Goal: Communication & Community: Answer question/provide support

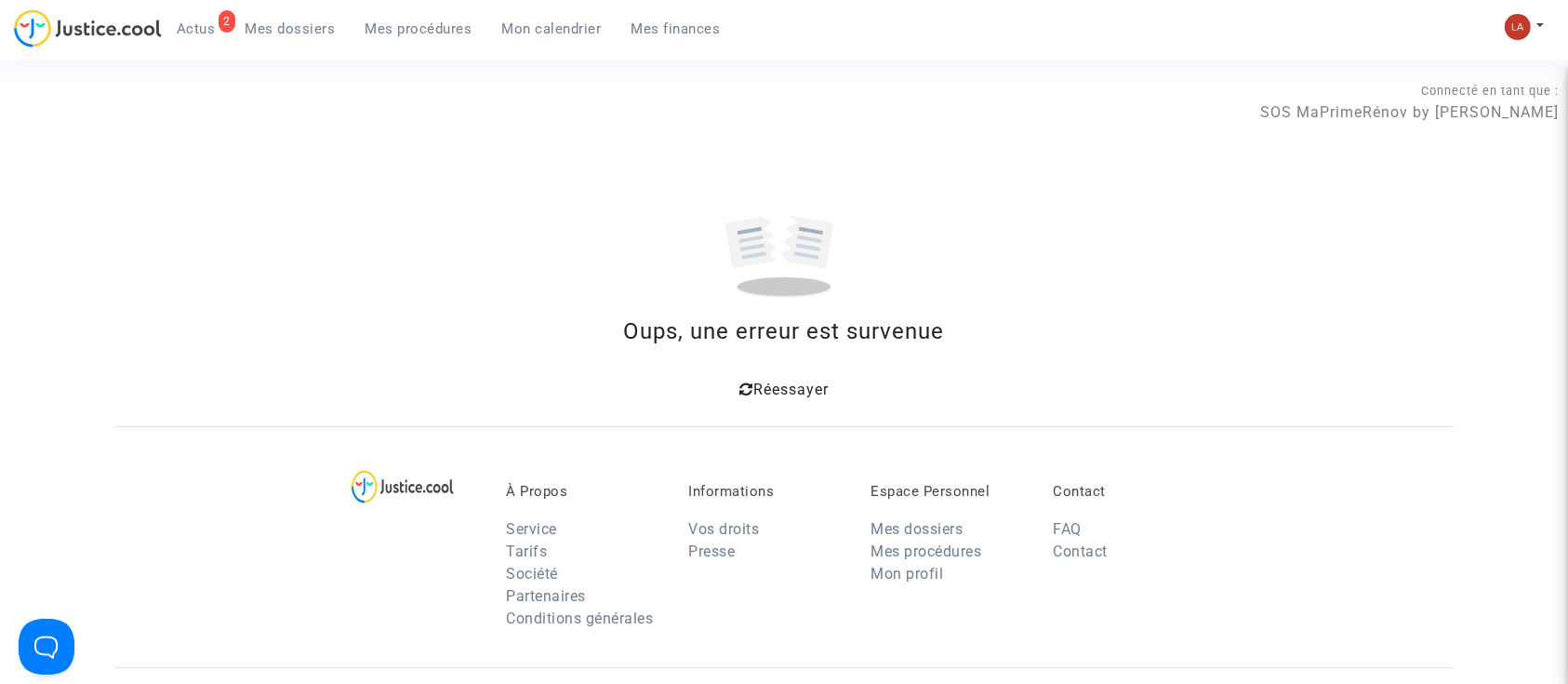
drag, startPoint x: 367, startPoint y: 11, endPoint x: 498, endPoint y: 111, distance: 164.8
click at [369, 10] on ul "2 Actus Mes dossiers Mes procédures Mon calendrier Mes finances" at bounding box center [449, 26] width 574 height 33
click at [423, 38] on link "Mes procédures" at bounding box center [419, 29] width 136 height 28
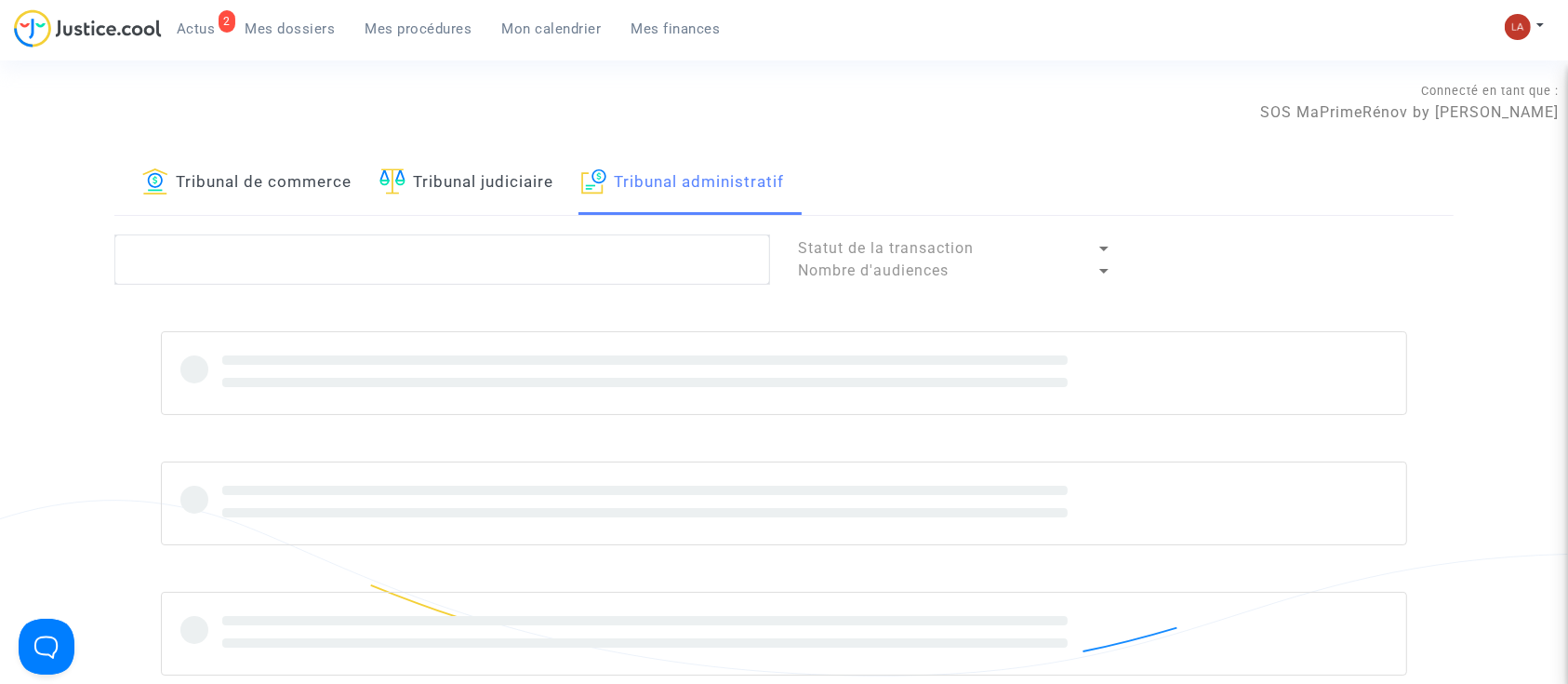
click at [569, 230] on div "Tribunal de commerce Tribunal judiciaire Tribunal administratif Statut de la tr…" at bounding box center [784, 437] width 1339 height 570
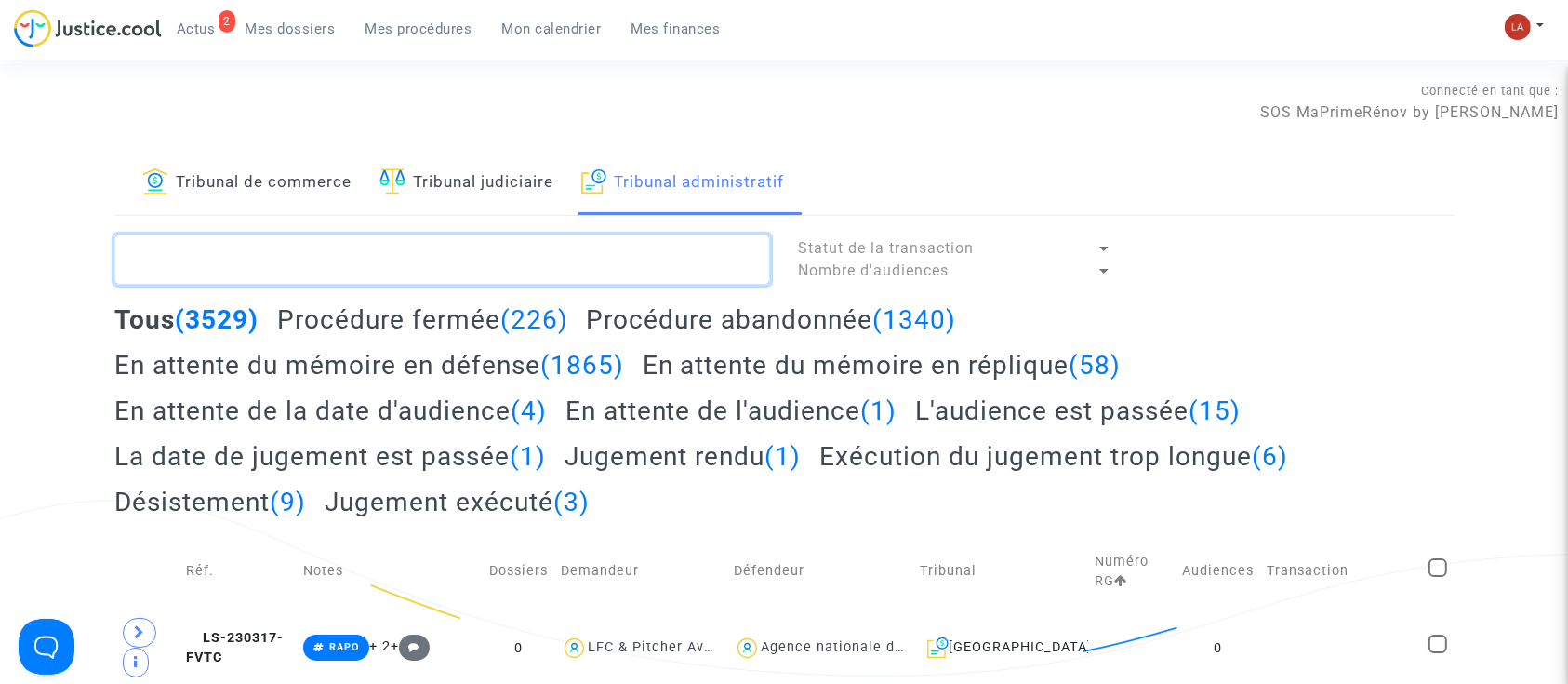
click at [564, 249] on textarea at bounding box center [443, 259] width 656 height 51
paste textarea "2501136"
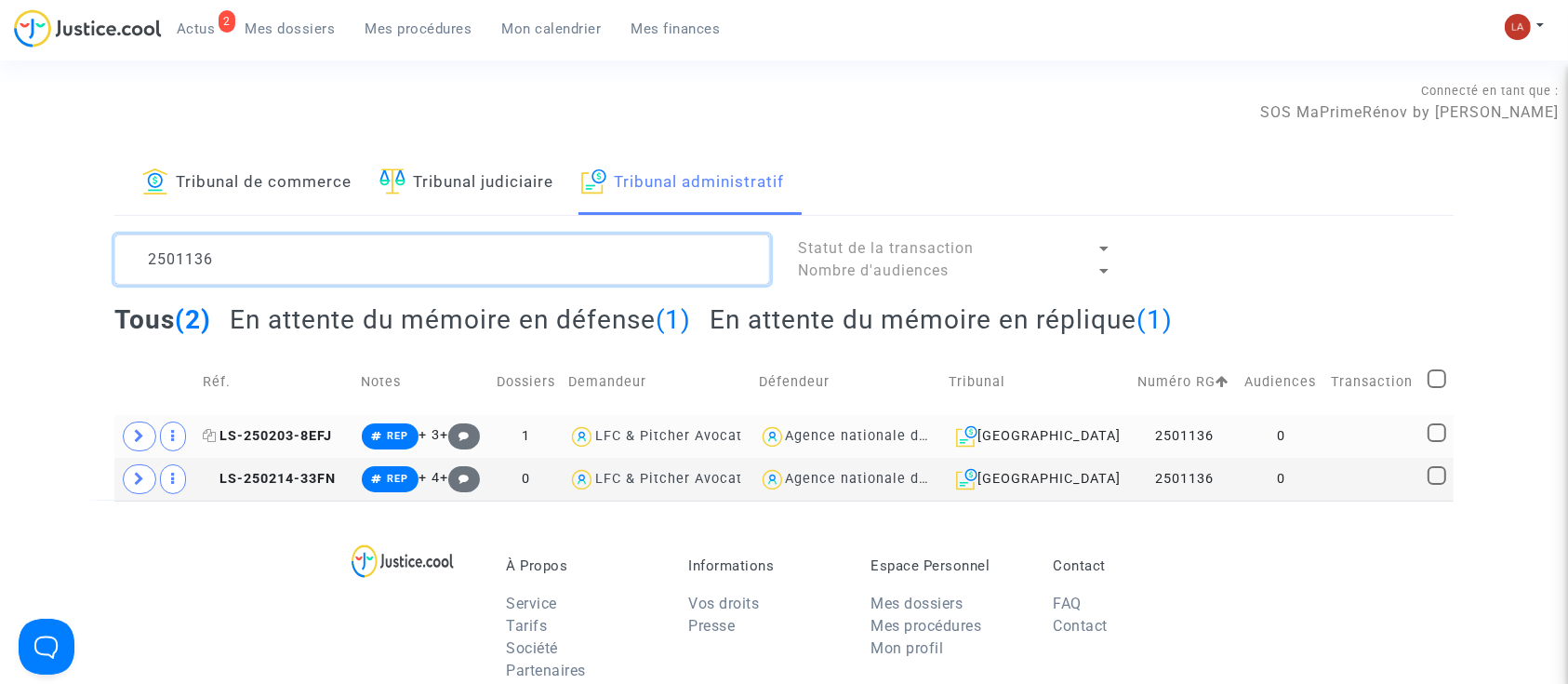
type textarea "2501136"
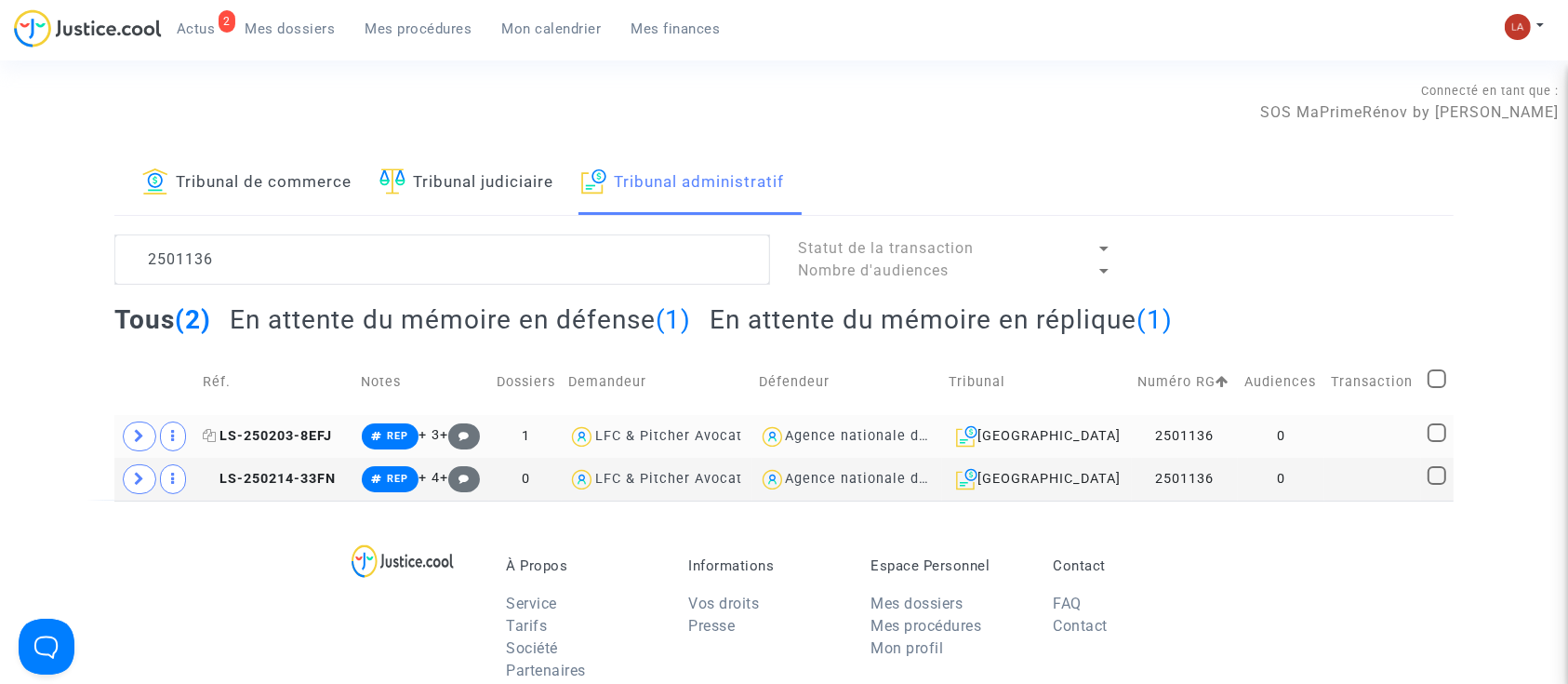
click at [245, 428] on span "LS-250203-8EFJ" at bounding box center [268, 436] width 130 height 16
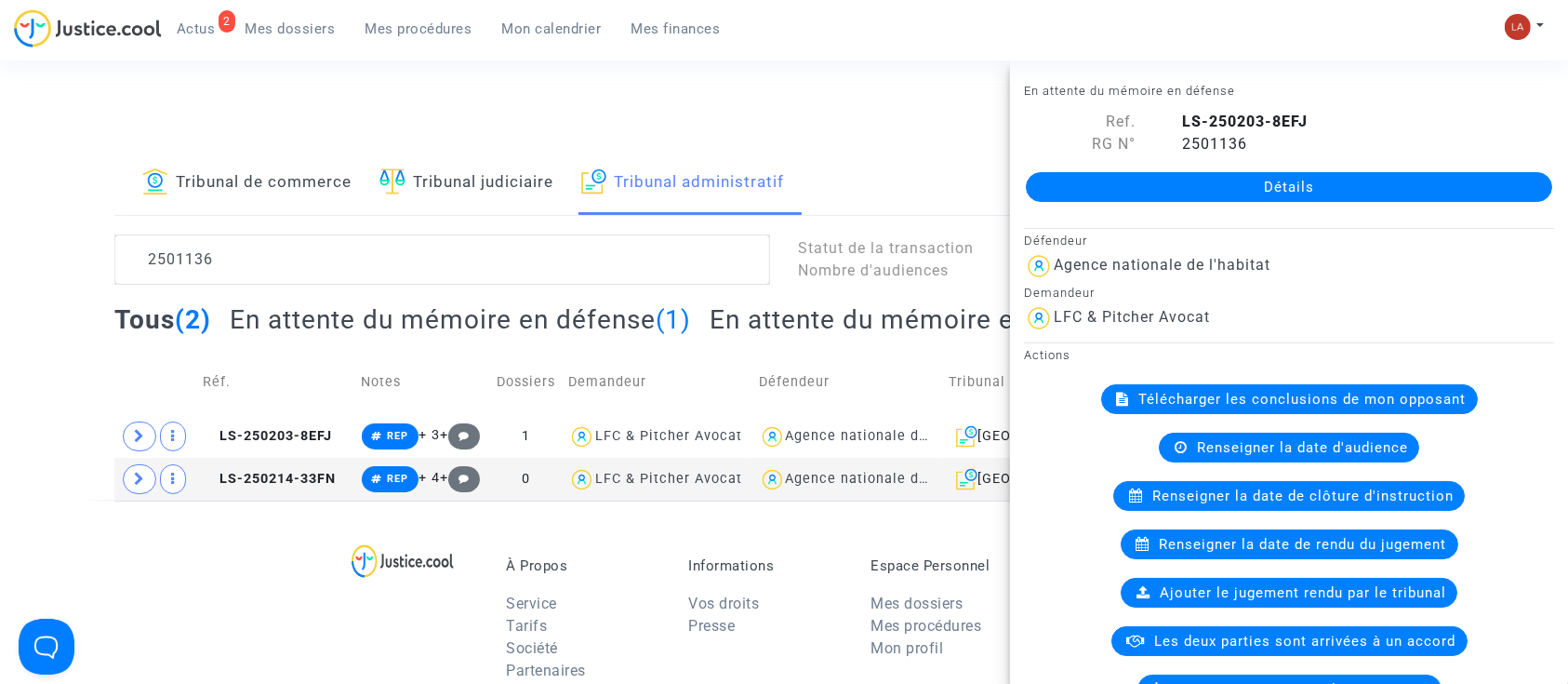
click at [158, 556] on div "À Propos Service Tarifs Société Partenaires Conditions générales Informations V…" at bounding box center [784, 621] width 1339 height 241
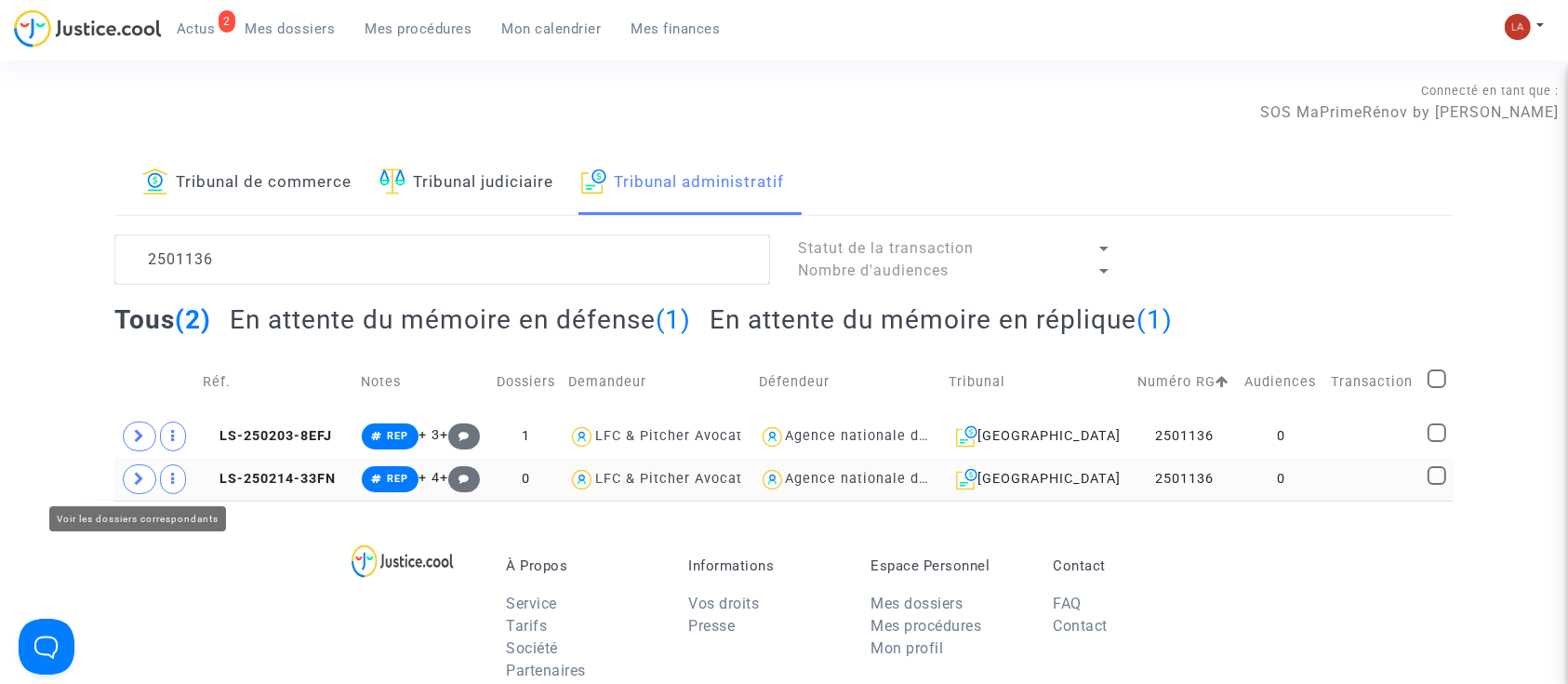
click at [129, 483] on span at bounding box center [139, 479] width 33 height 30
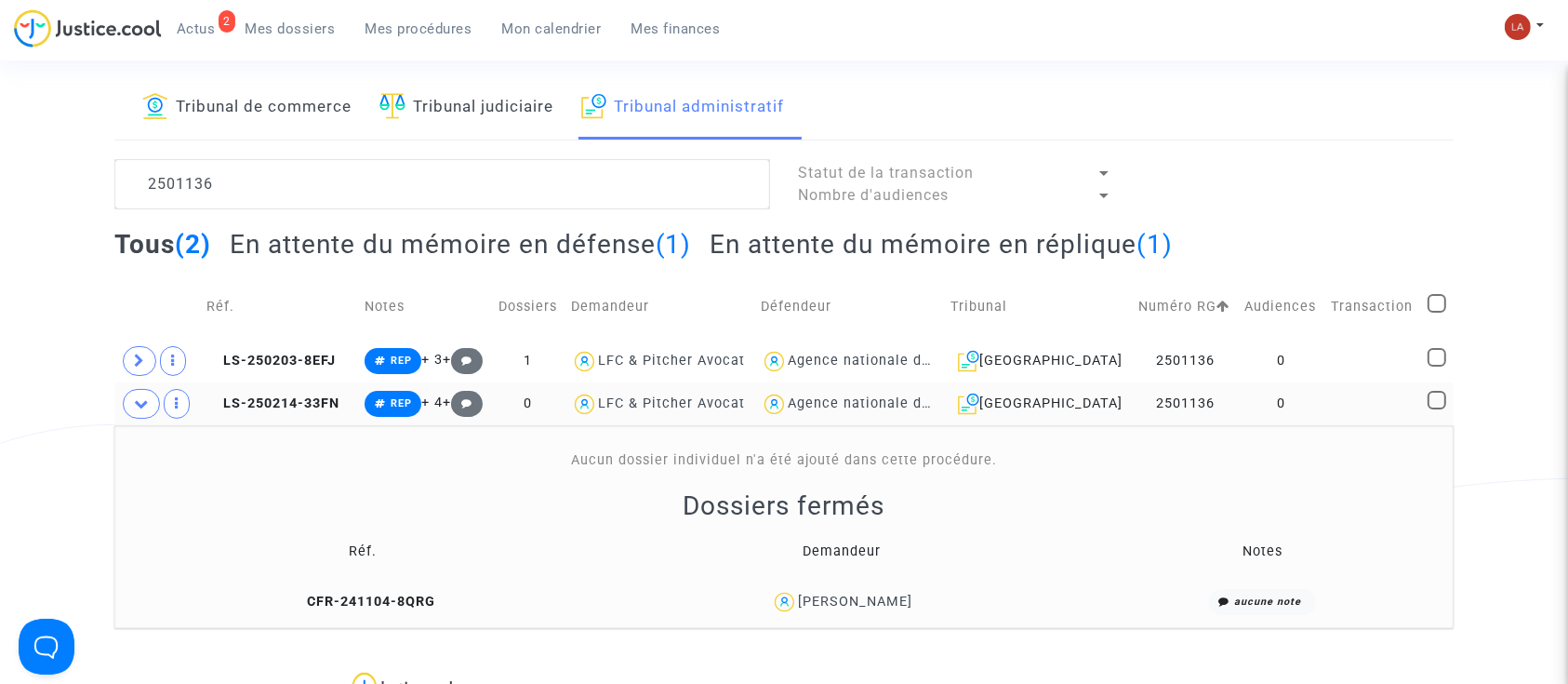
scroll to position [124, 0]
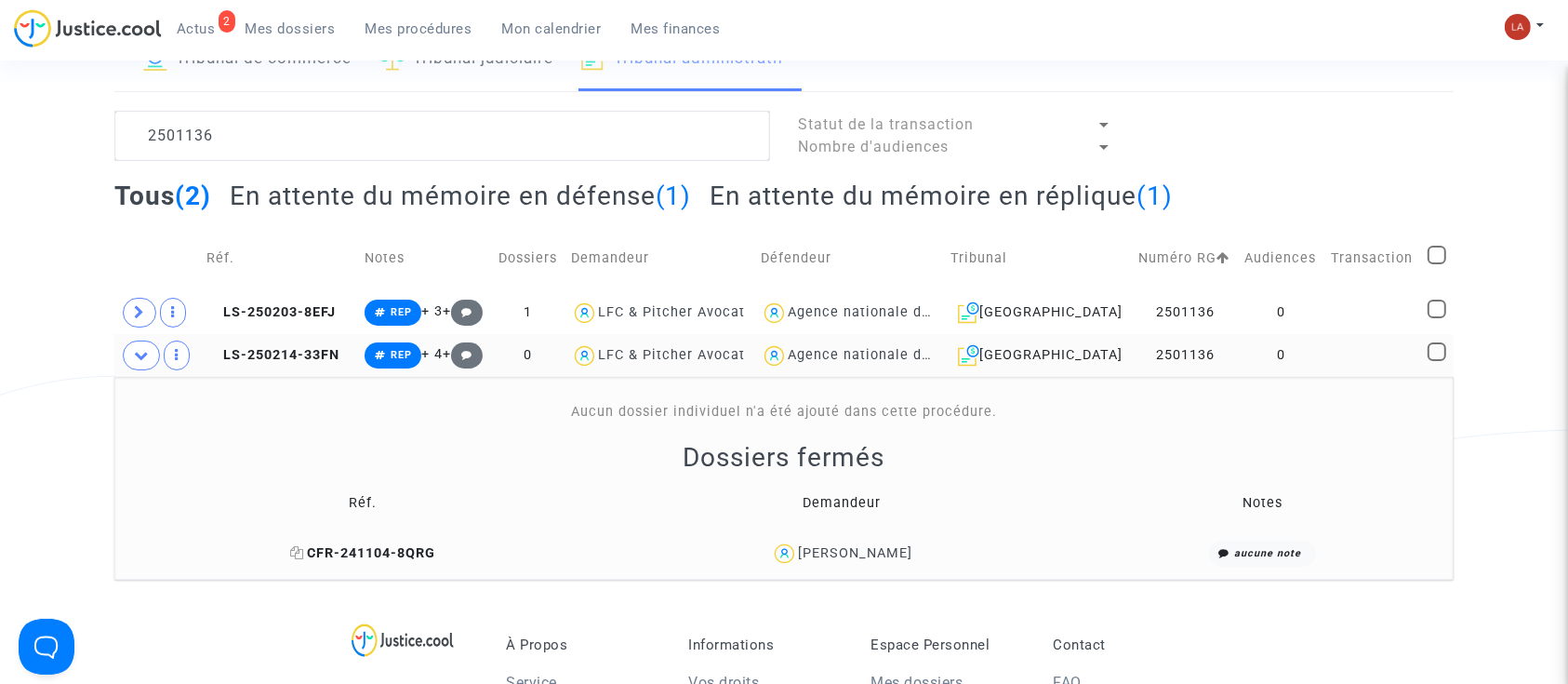
click at [349, 547] on span "CFR-241104-8QRG" at bounding box center [362, 553] width 145 height 16
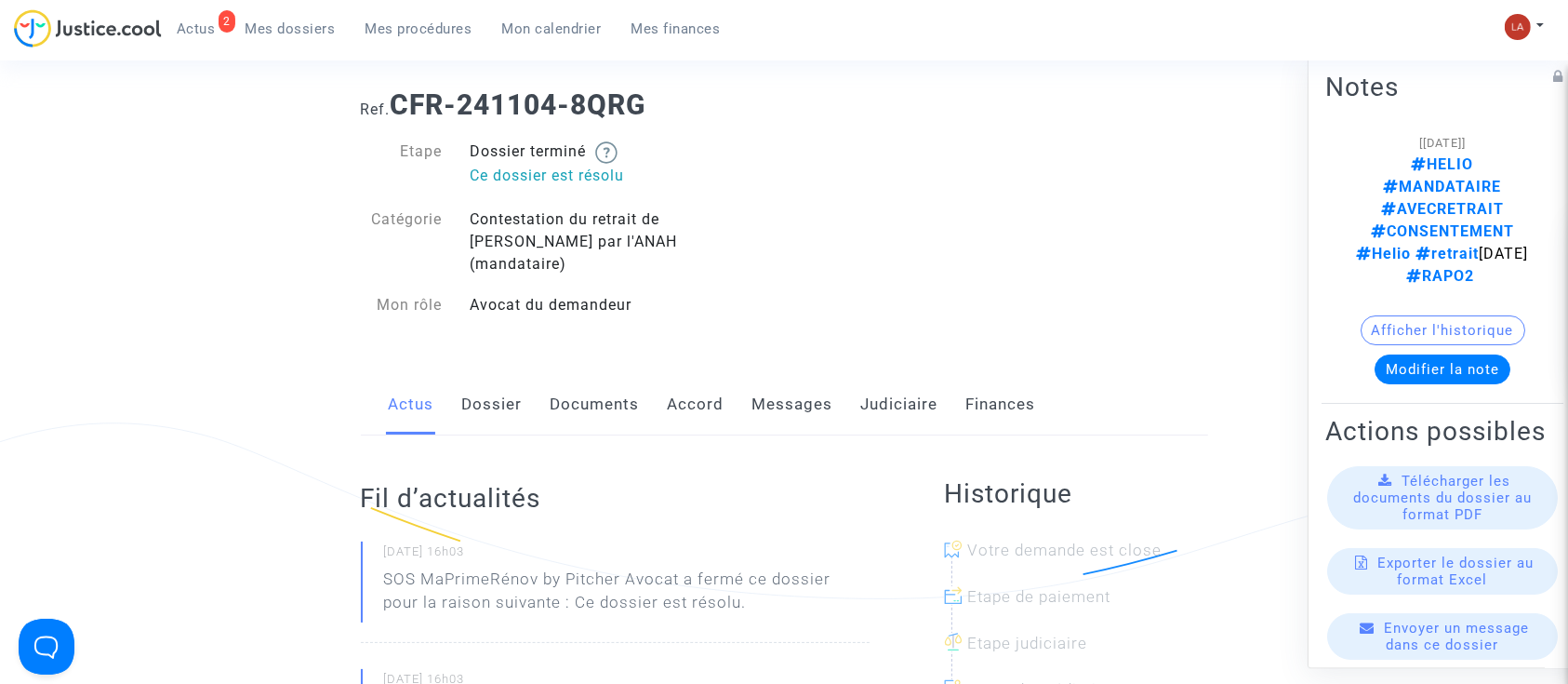
scroll to position [372, 0]
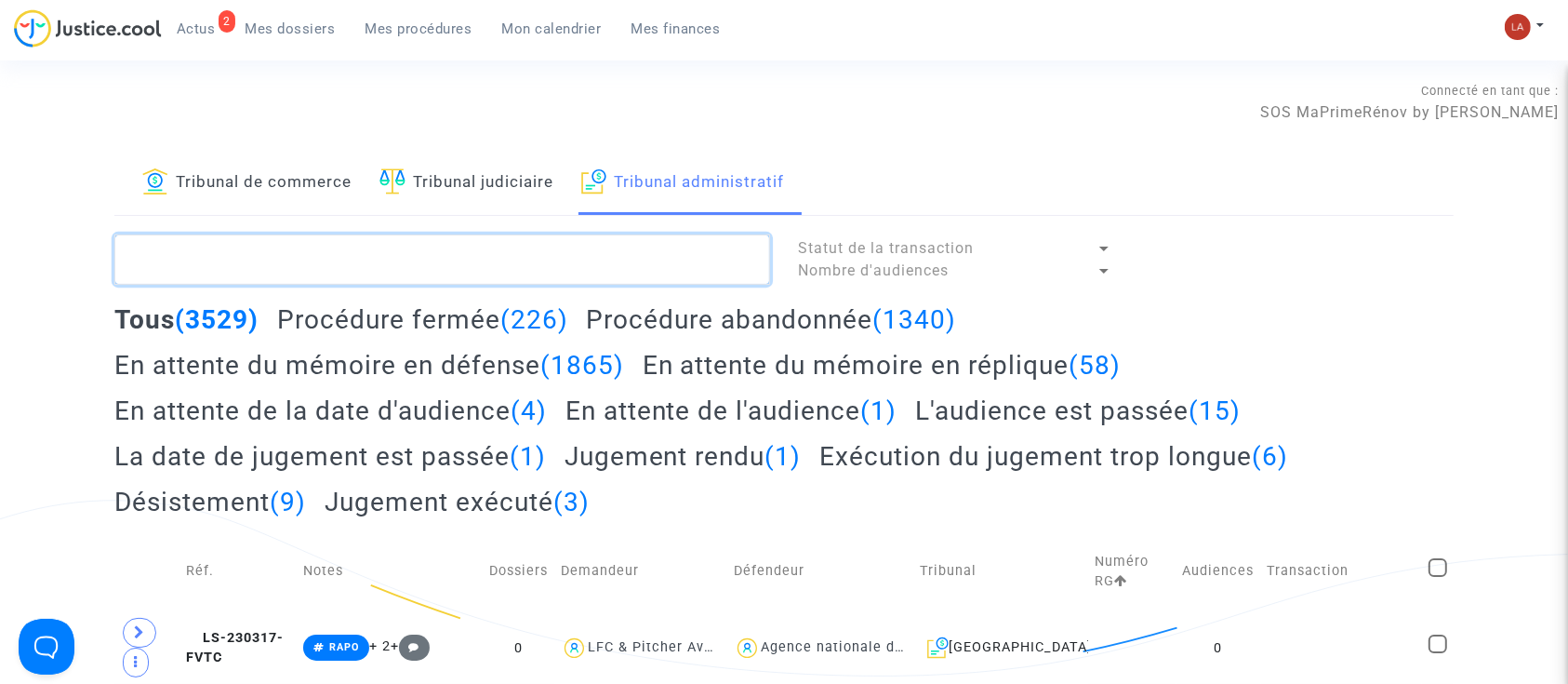
click at [507, 278] on textarea at bounding box center [443, 259] width 656 height 51
paste textarea "2501136"
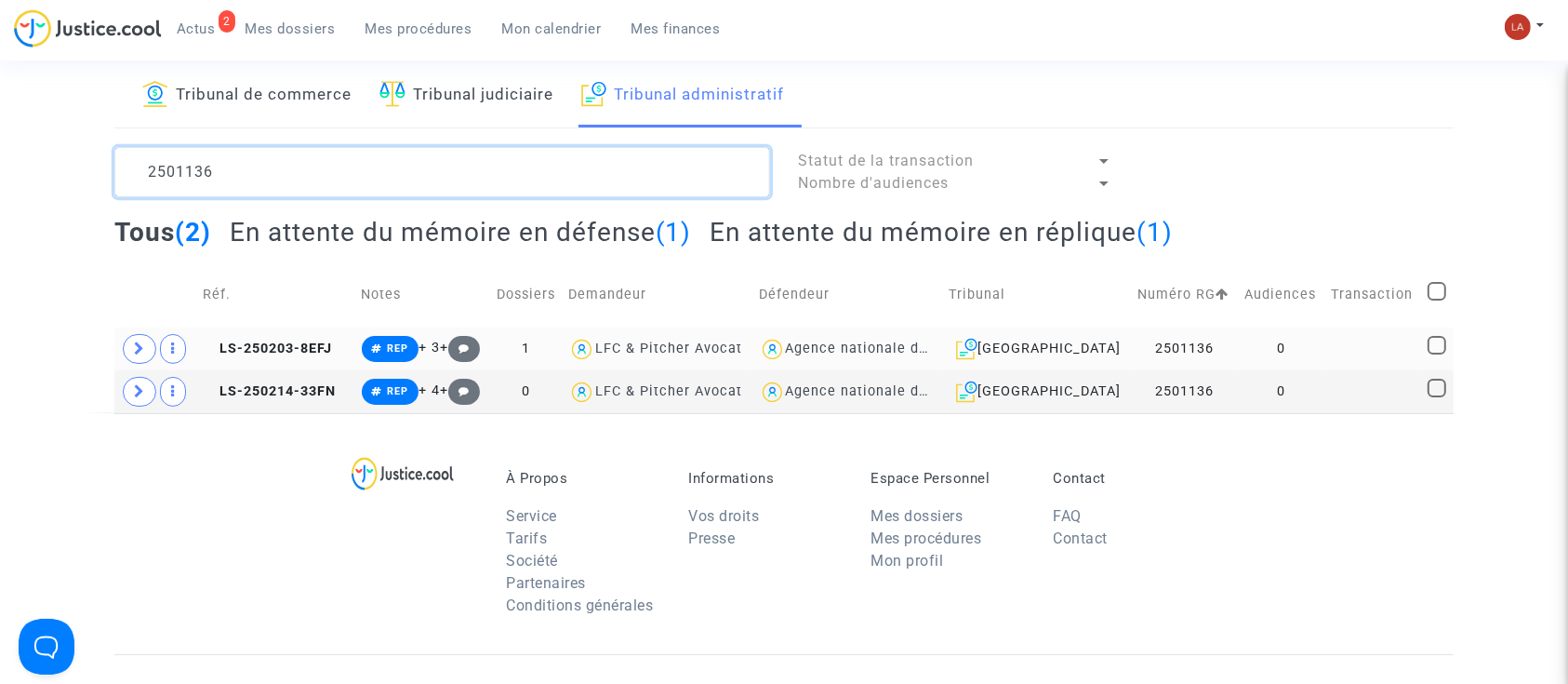
scroll to position [124, 0]
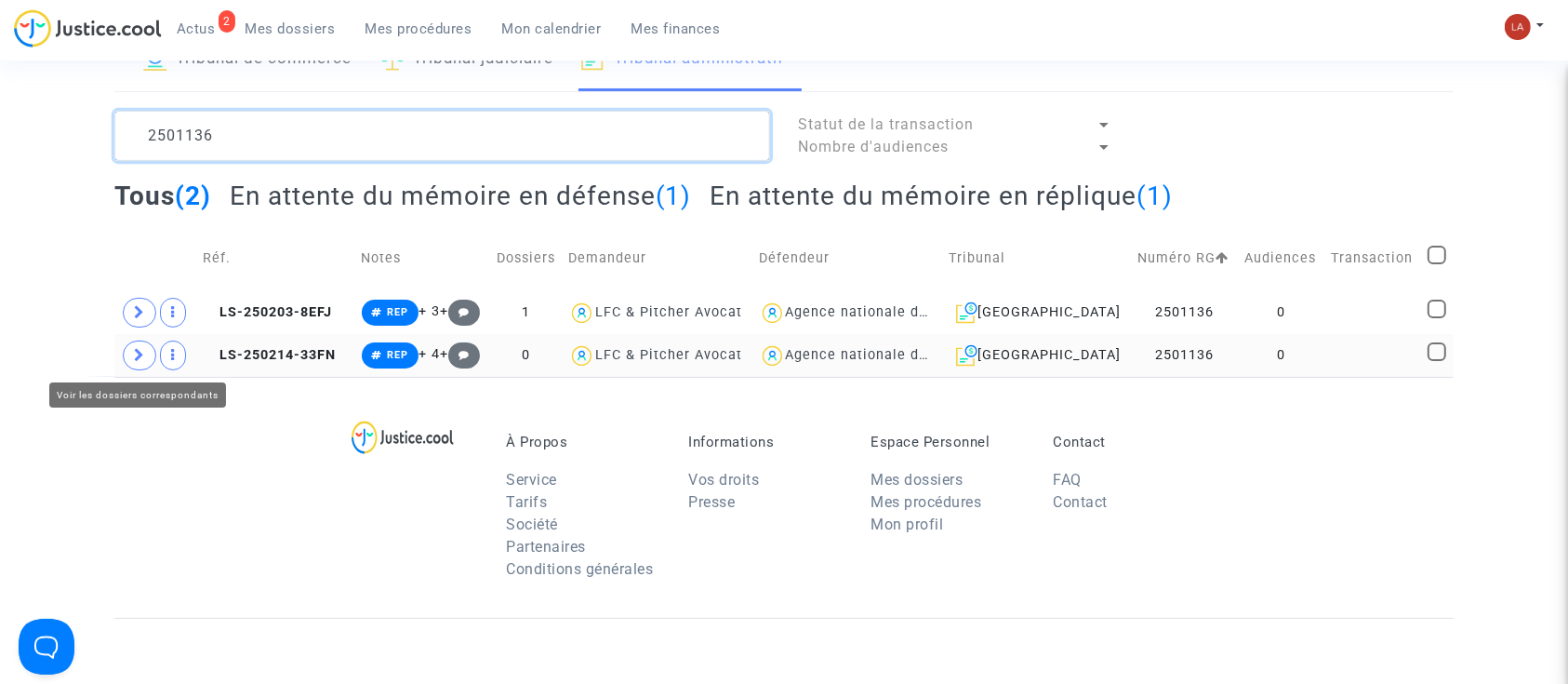
type textarea "2501136"
click at [134, 349] on icon at bounding box center [139, 355] width 11 height 14
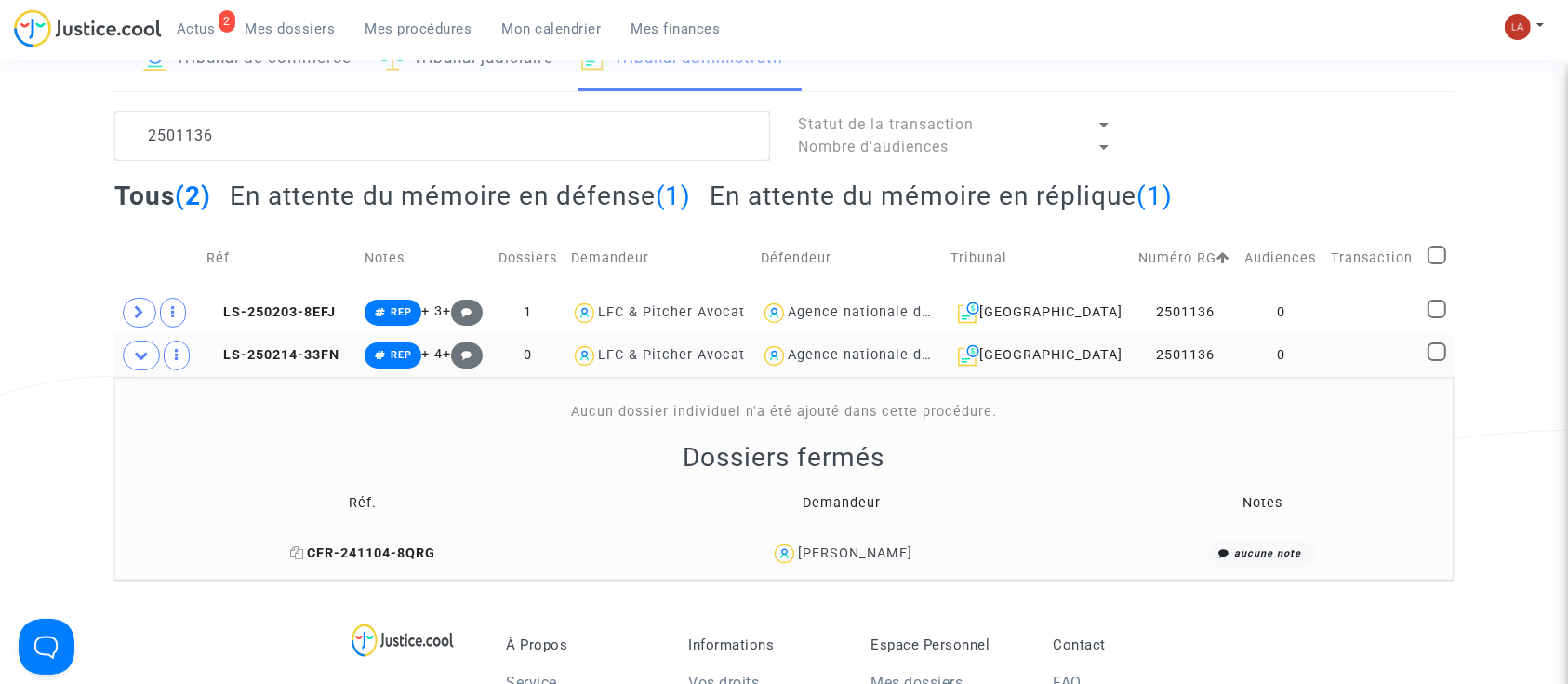
click at [374, 554] on span "CFR-241104-8QRG" at bounding box center [362, 553] width 145 height 16
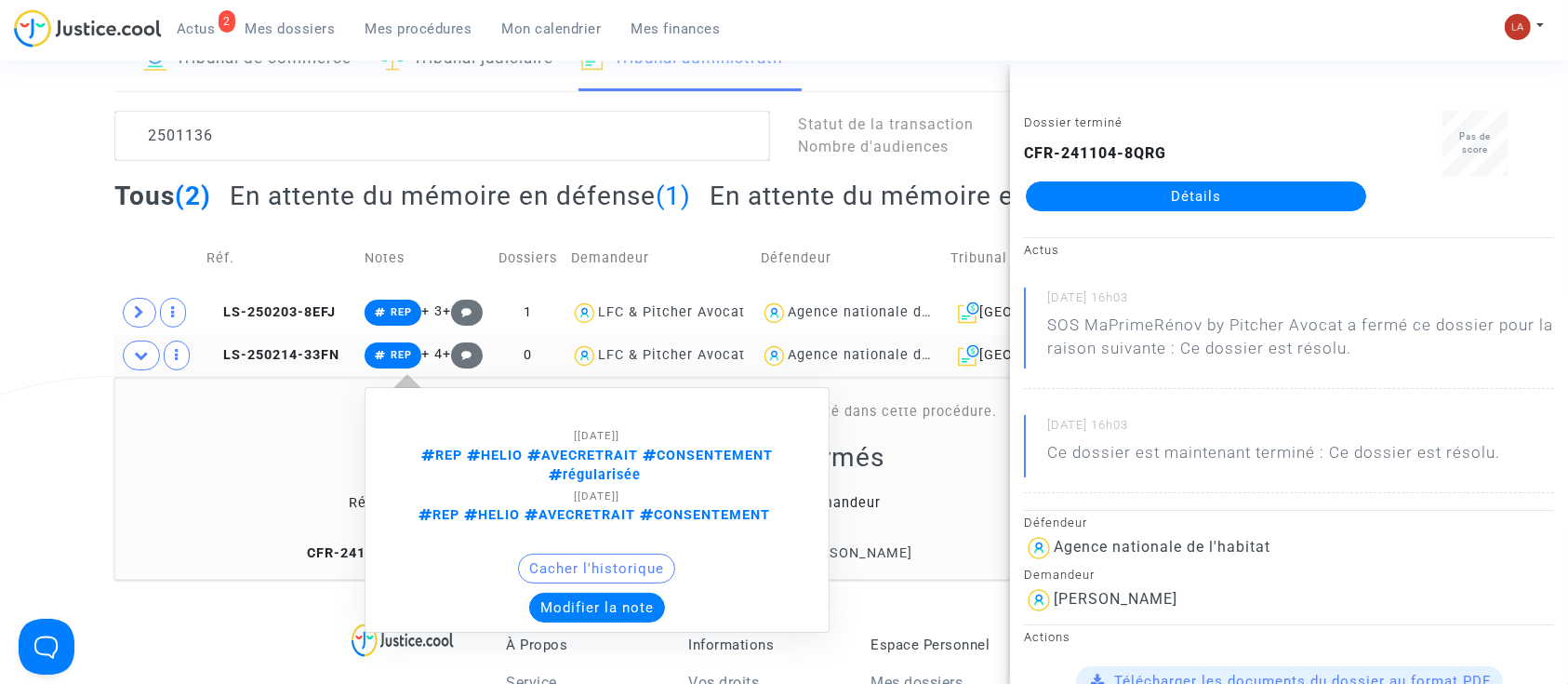
click at [609, 602] on button "Modifier la note" at bounding box center [597, 607] width 135 height 30
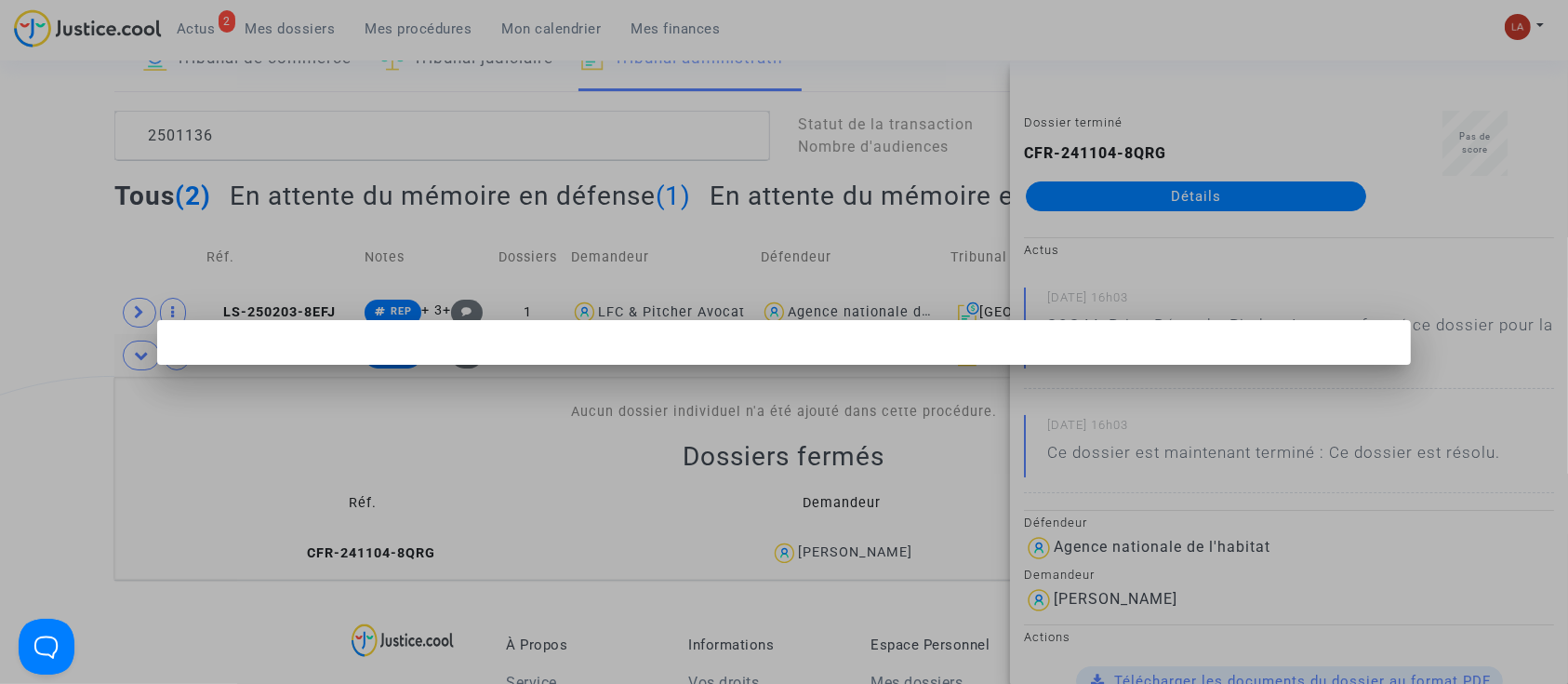
scroll to position [0, 0]
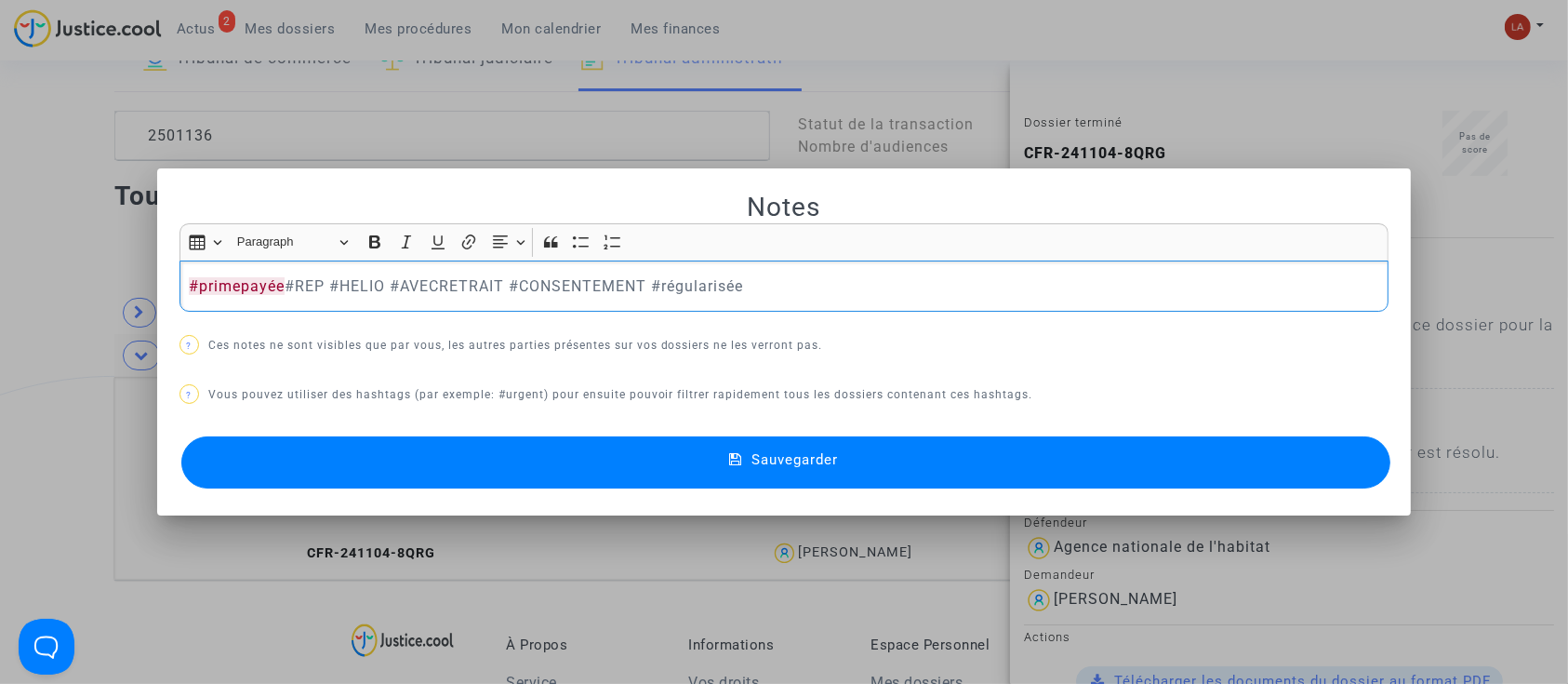
click at [401, 480] on button "Sauvegarder" at bounding box center [786, 462] width 1210 height 52
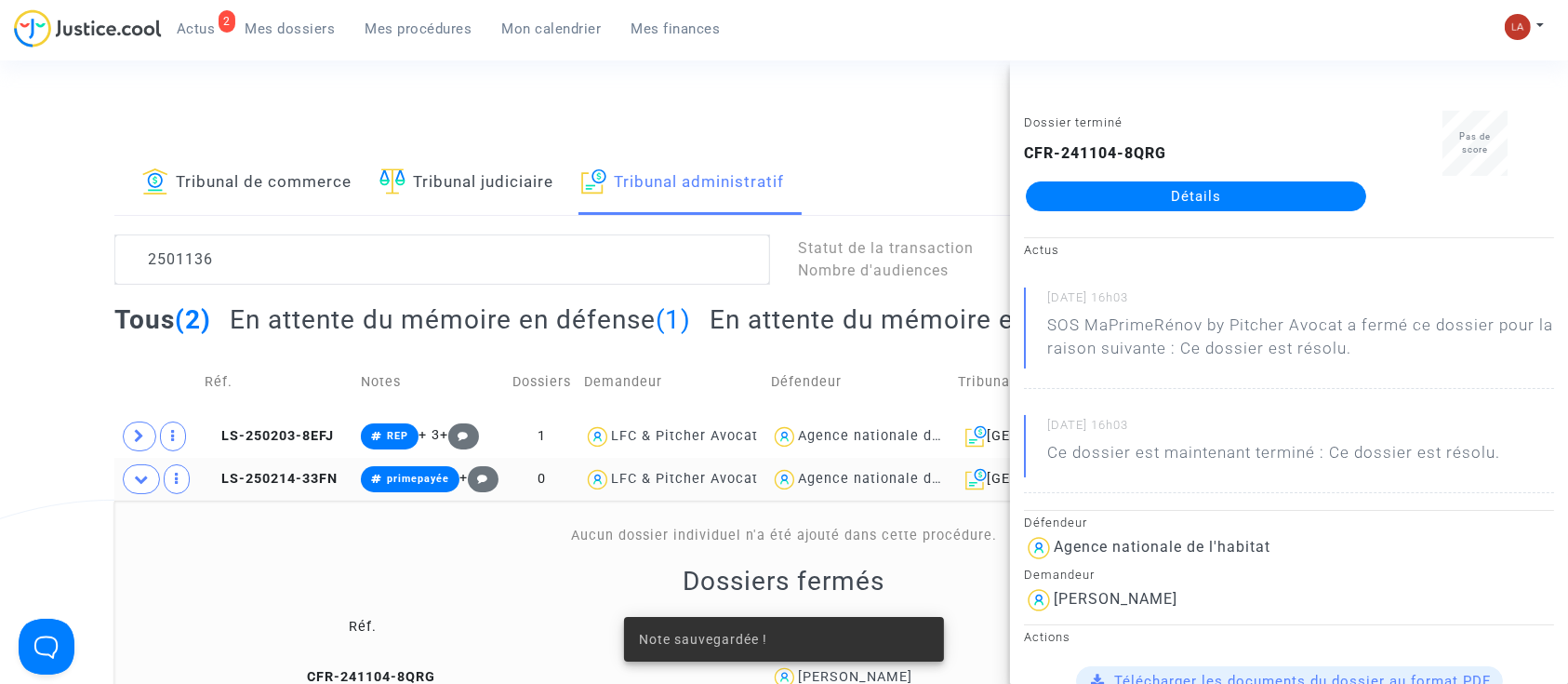
scroll to position [124, 0]
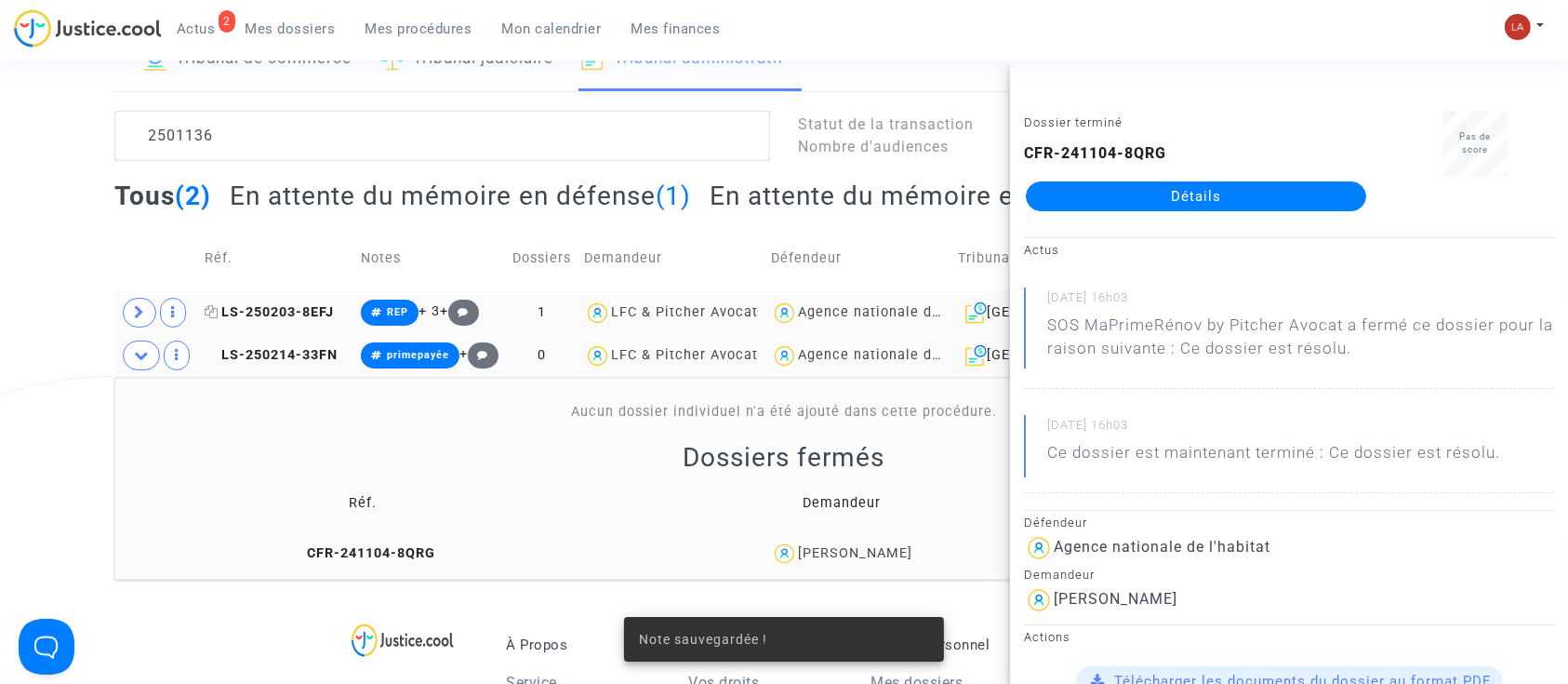
click at [273, 310] on span "LS-250203-8EFJ" at bounding box center [270, 312] width 130 height 16
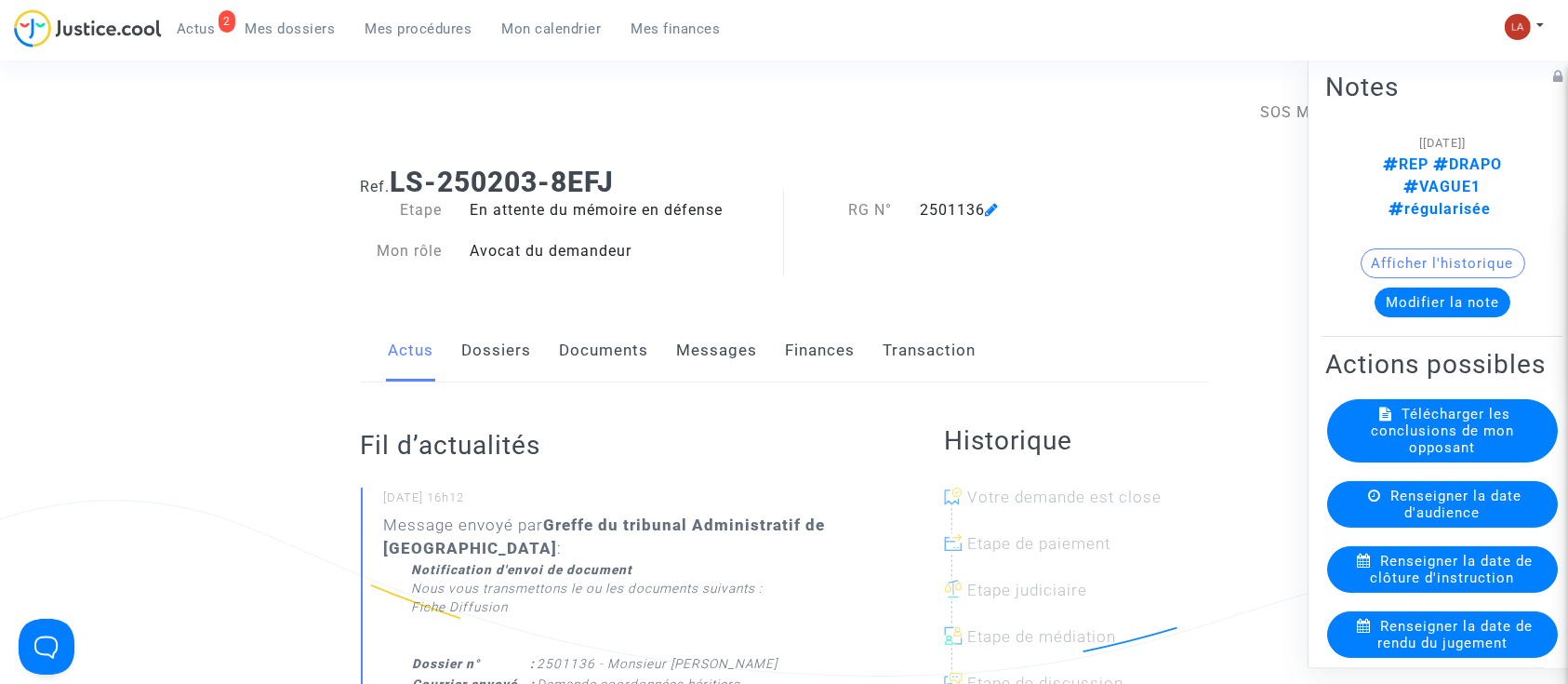
click at [485, 340] on link "Dossiers" at bounding box center [497, 351] width 70 height 61
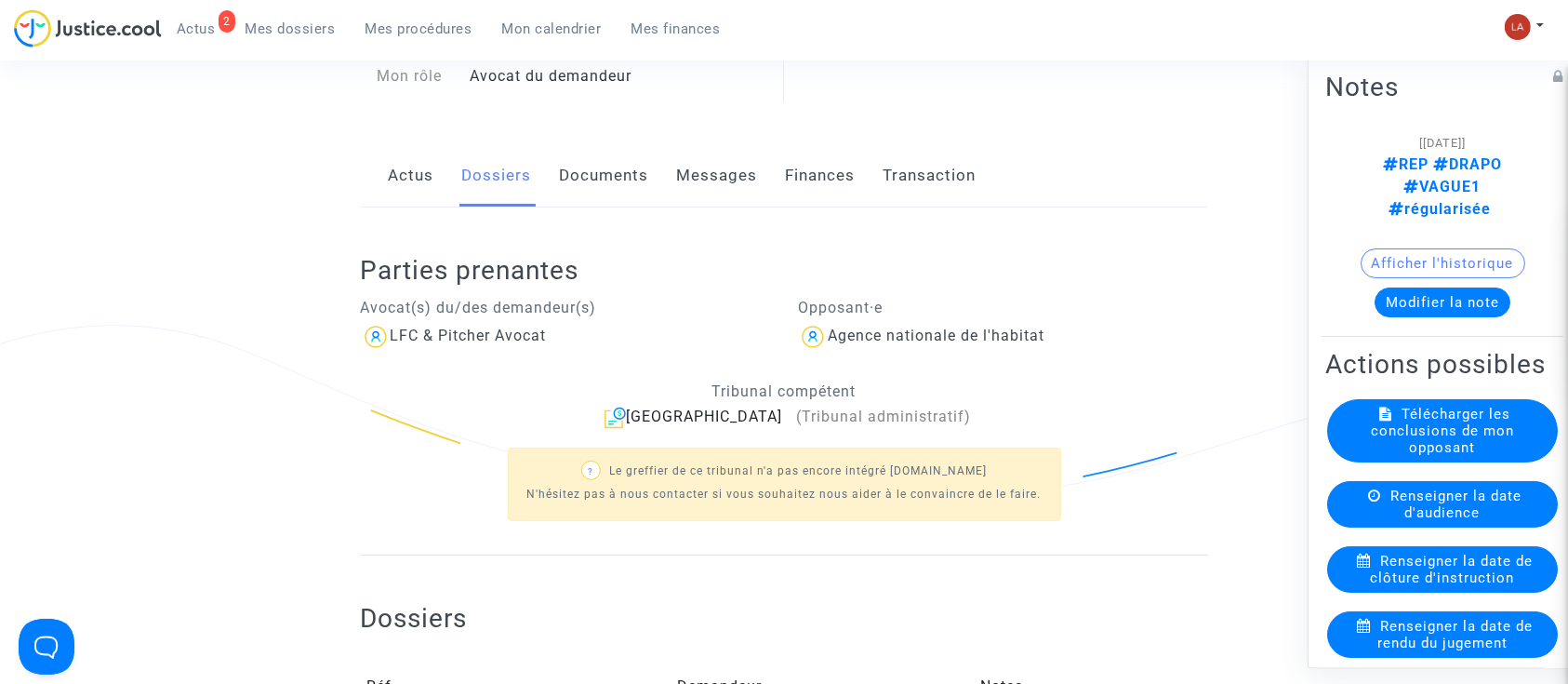
scroll to position [372, 0]
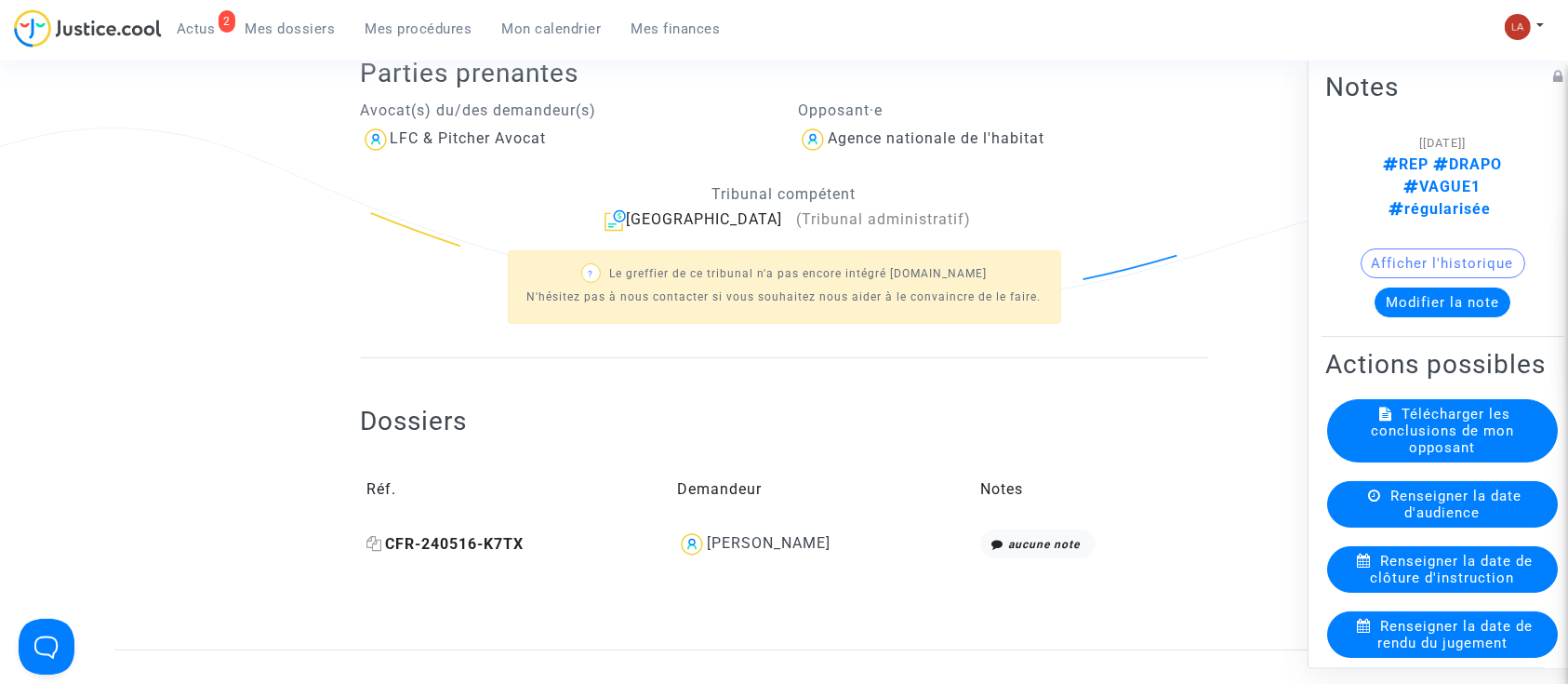
click at [521, 548] on span "CFR-240516-K7TX" at bounding box center [445, 544] width 157 height 18
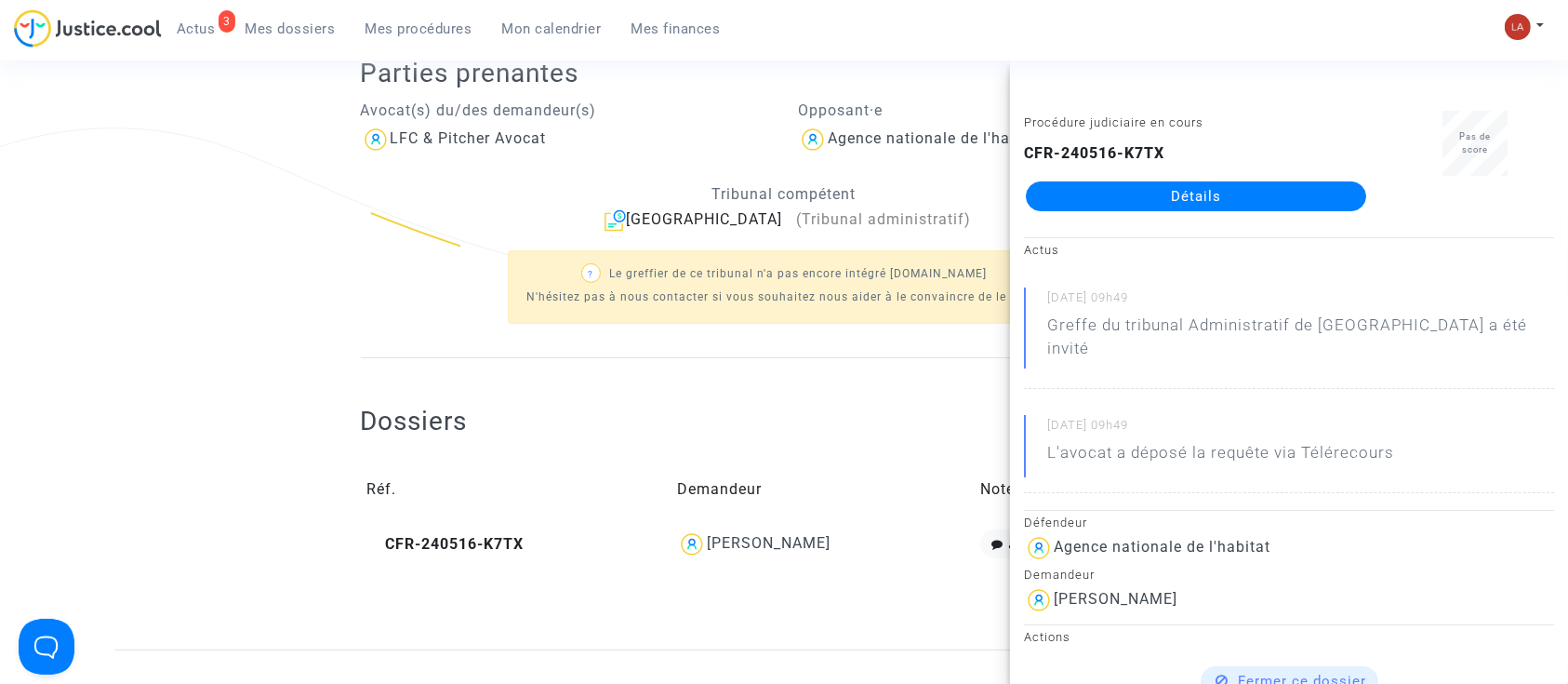
click at [1555, 17] on div "Mon profil Changer de compte Paramètres Déconnexion" at bounding box center [1529, 36] width 51 height 47
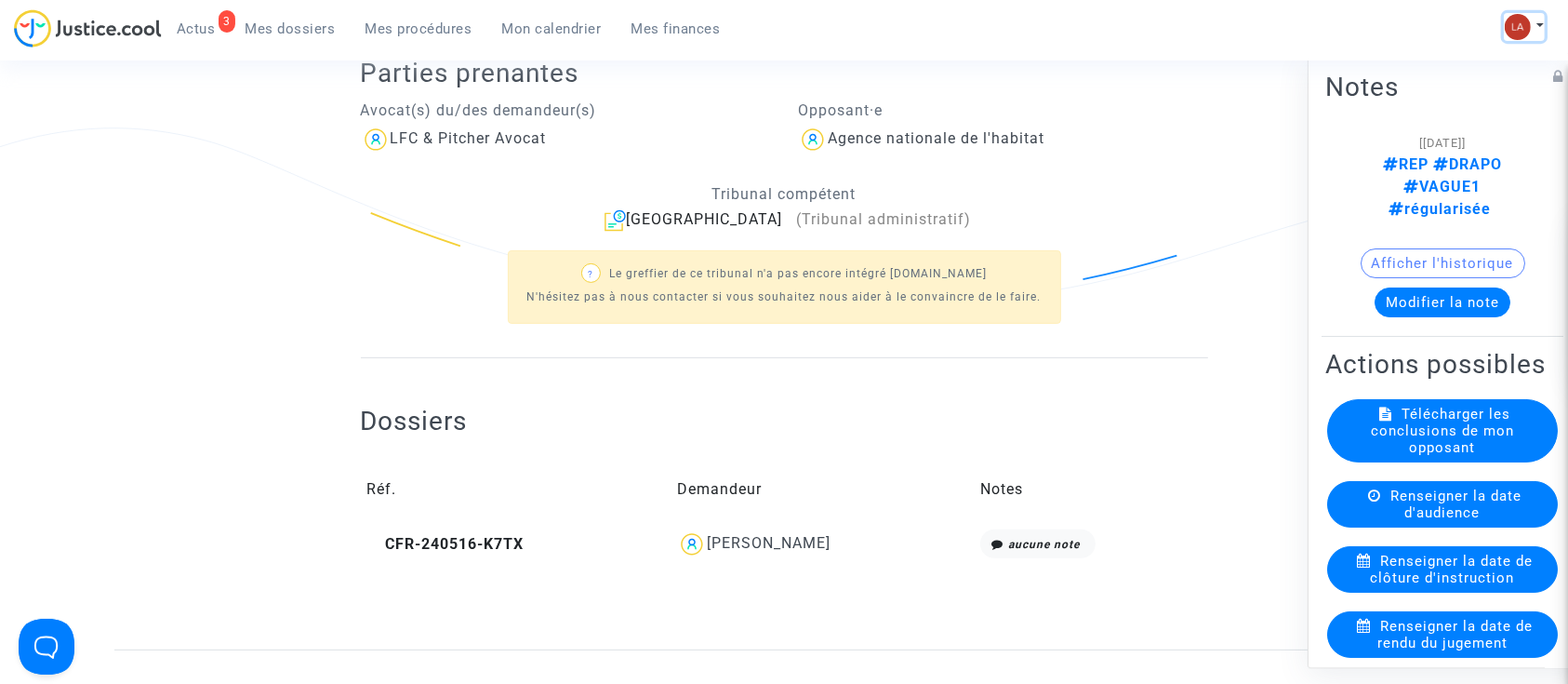
click at [1543, 34] on button at bounding box center [1524, 27] width 41 height 28
click at [1444, 94] on link "Changer de compte" at bounding box center [1450, 95] width 188 height 30
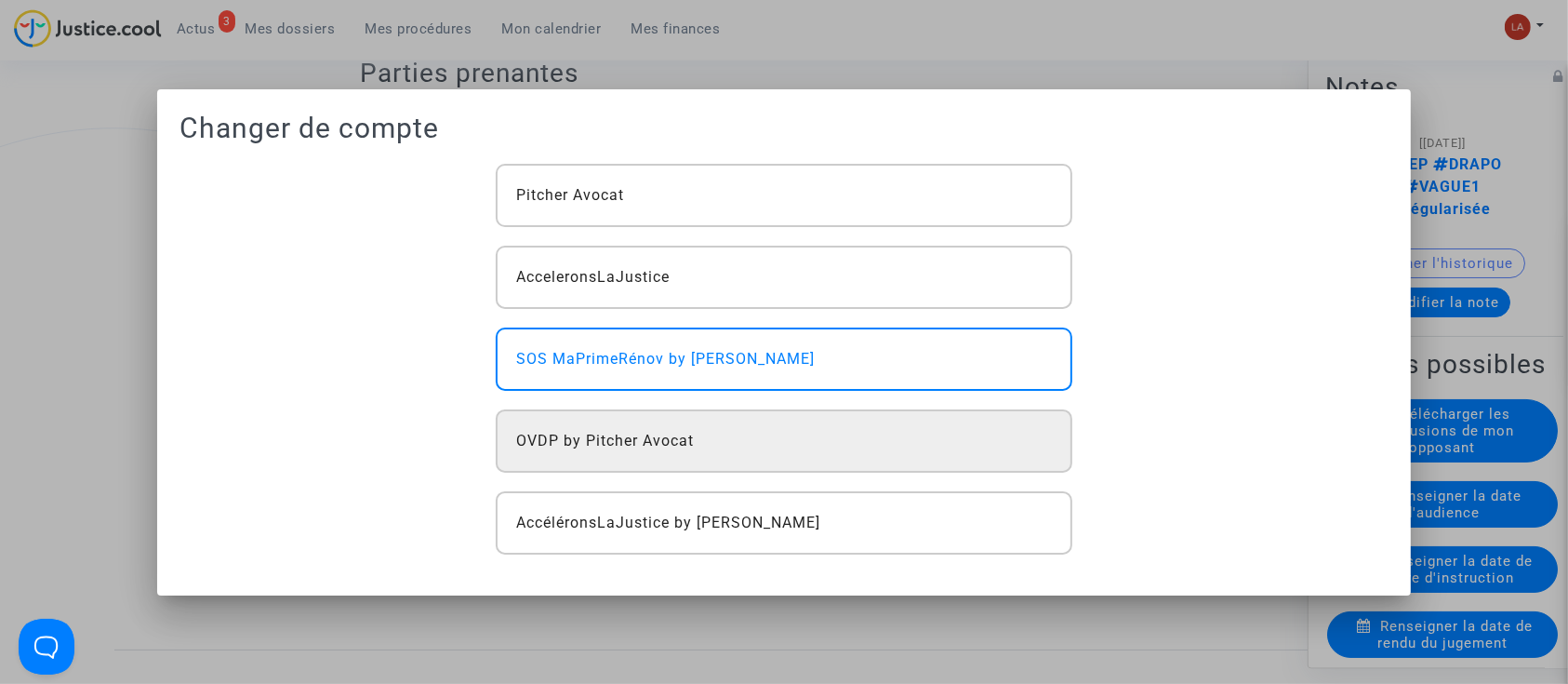
click at [691, 425] on div "OVDP by Pitcher Avocat" at bounding box center [784, 441] width 577 height 63
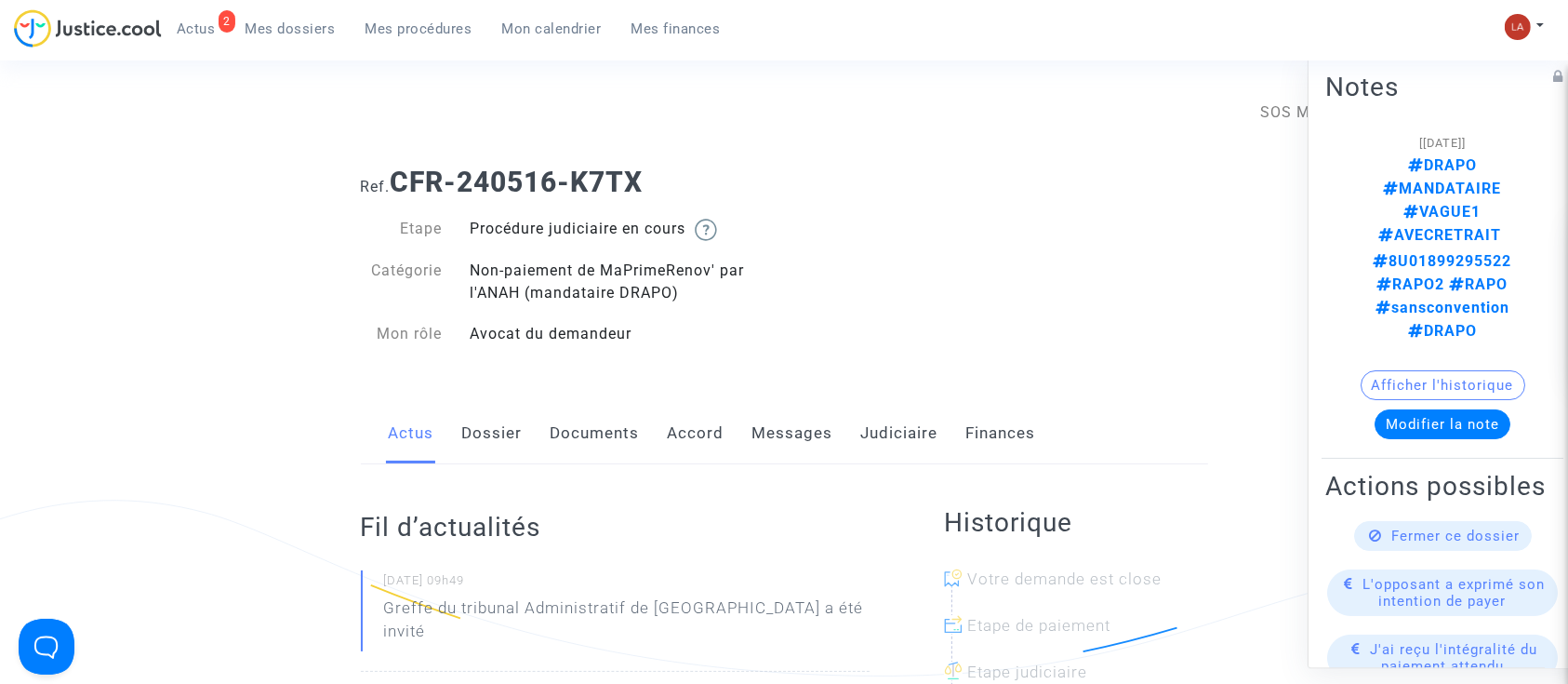
click at [753, 440] on link "Messages" at bounding box center [793, 433] width 81 height 61
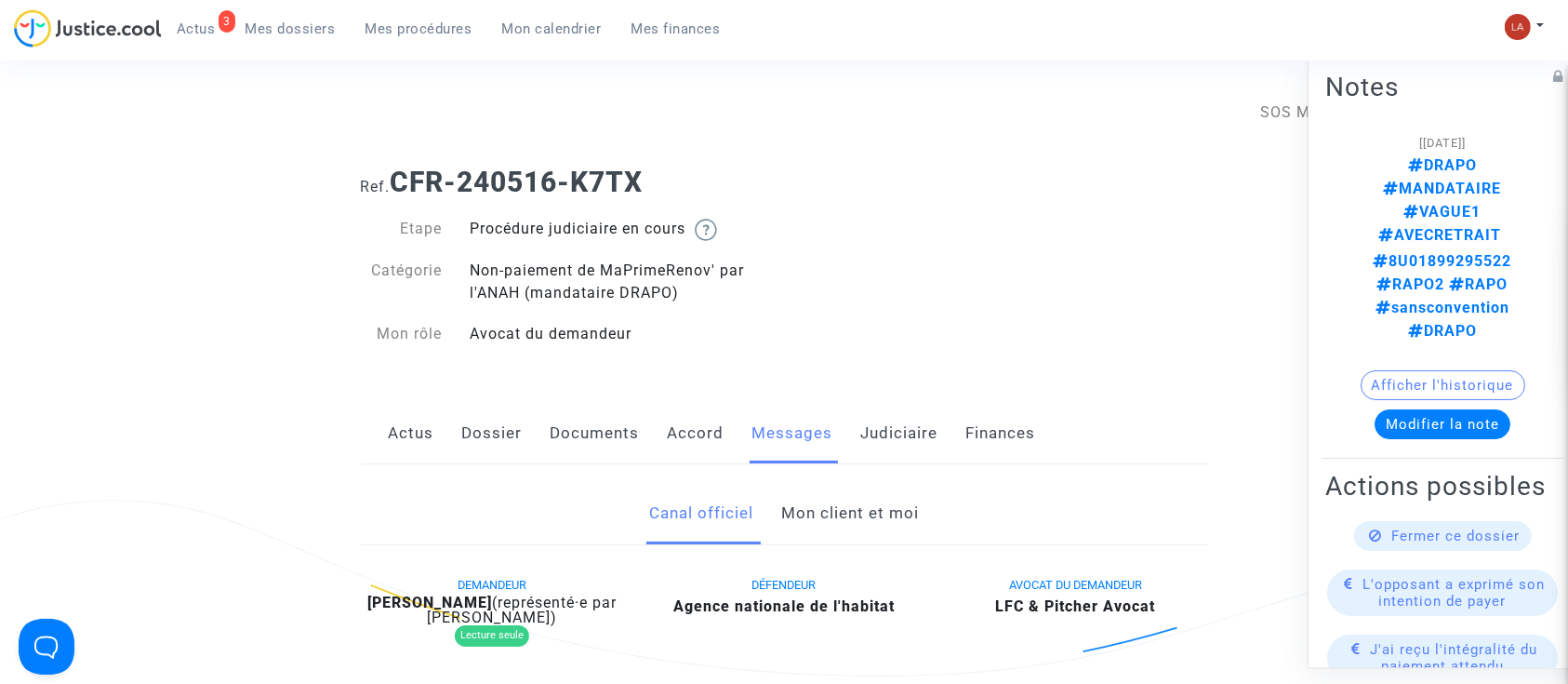
click at [818, 519] on link "Mon client et moi" at bounding box center [850, 513] width 137 height 61
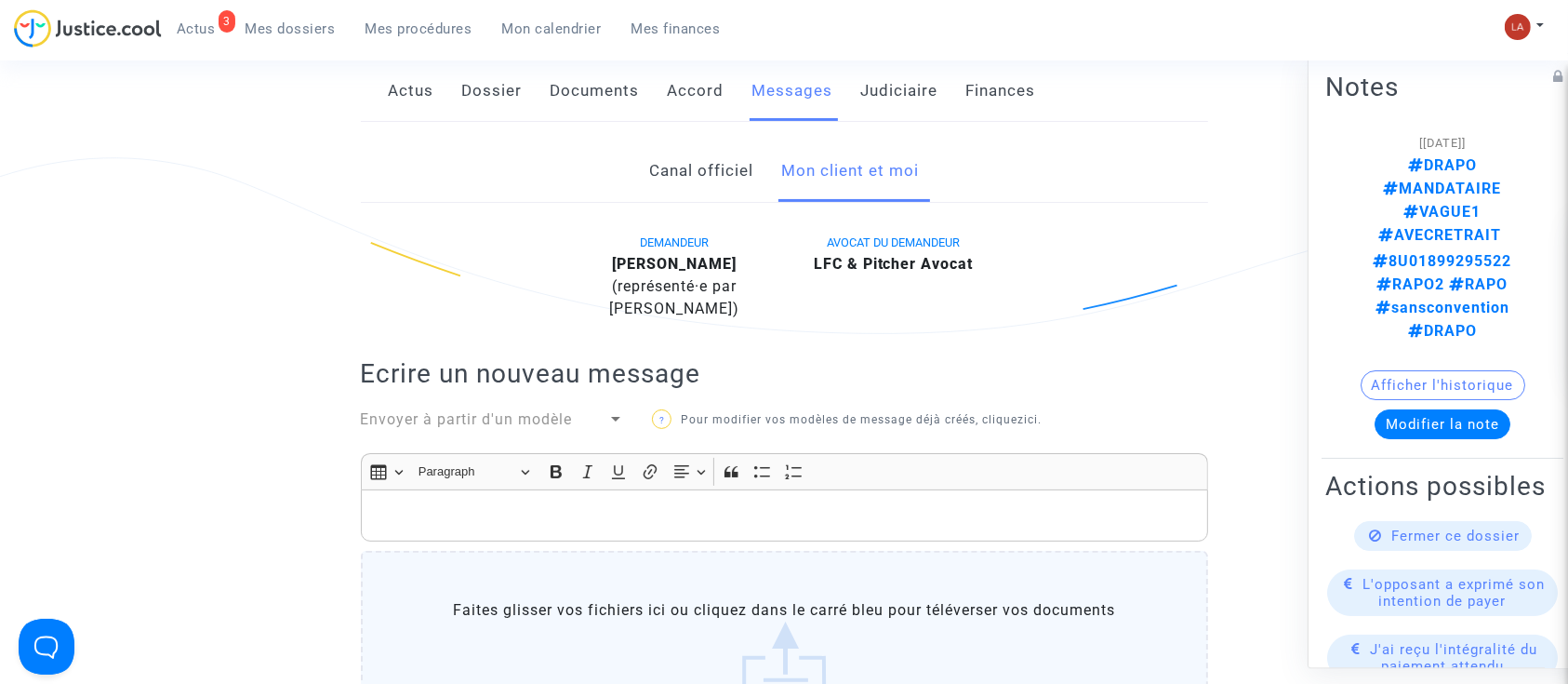
scroll to position [496, 0]
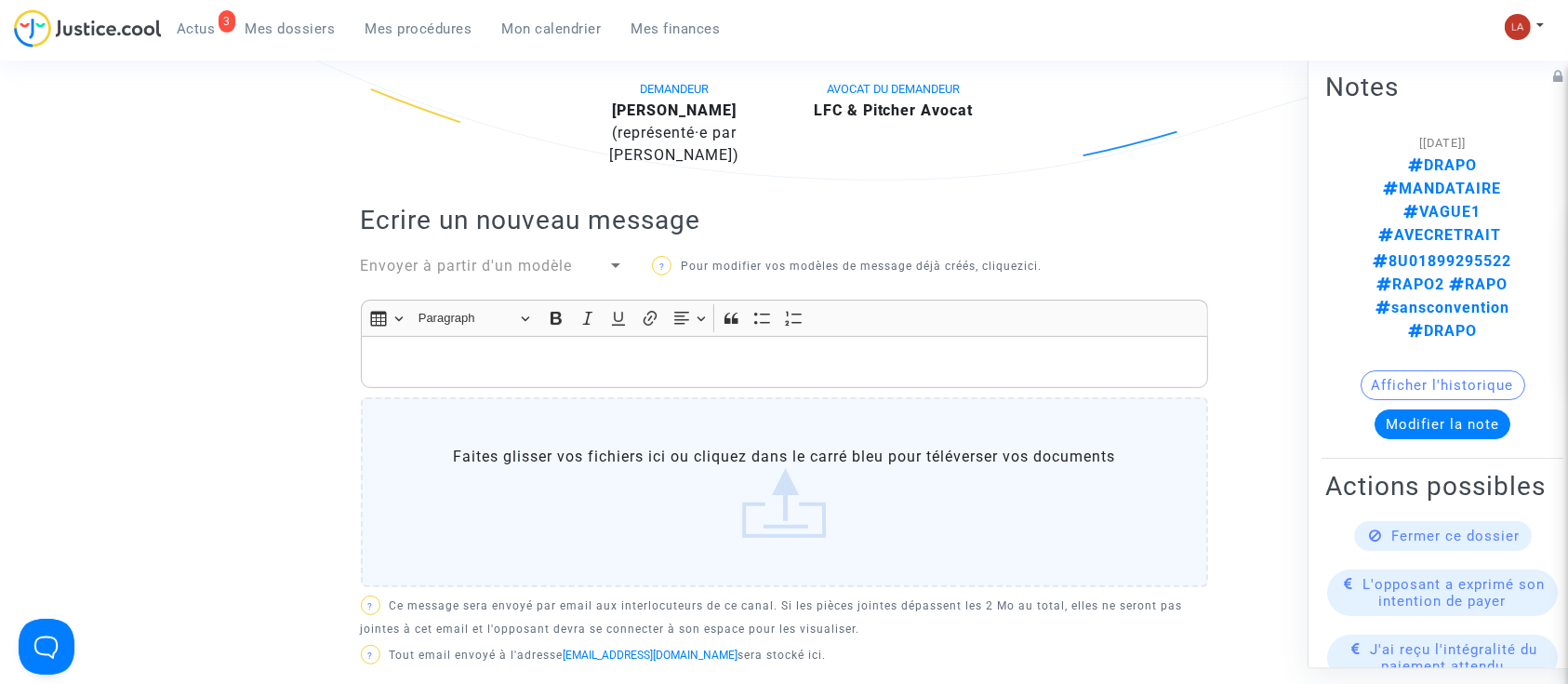
click at [836, 351] on p "Rich Text Editor, main" at bounding box center [784, 363] width 828 height 23
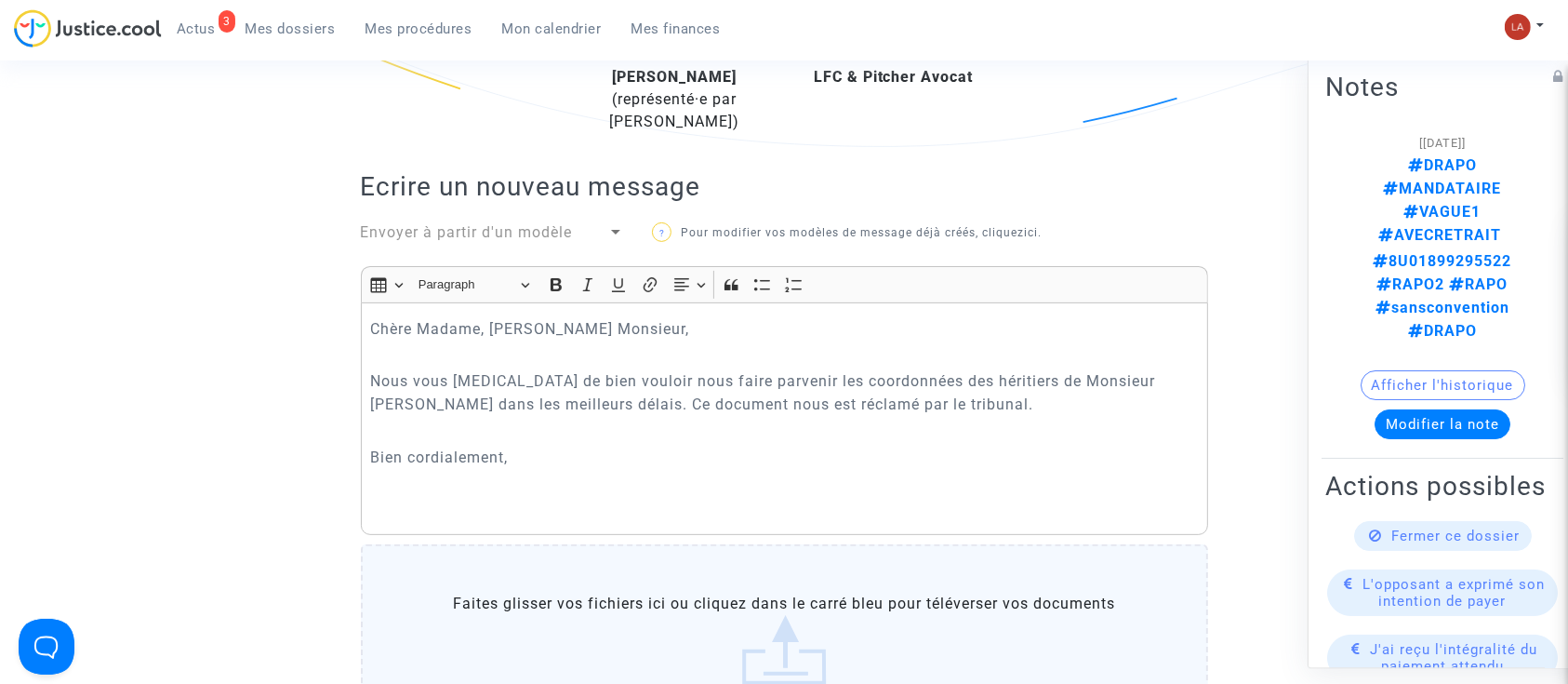
scroll to position [543, 0]
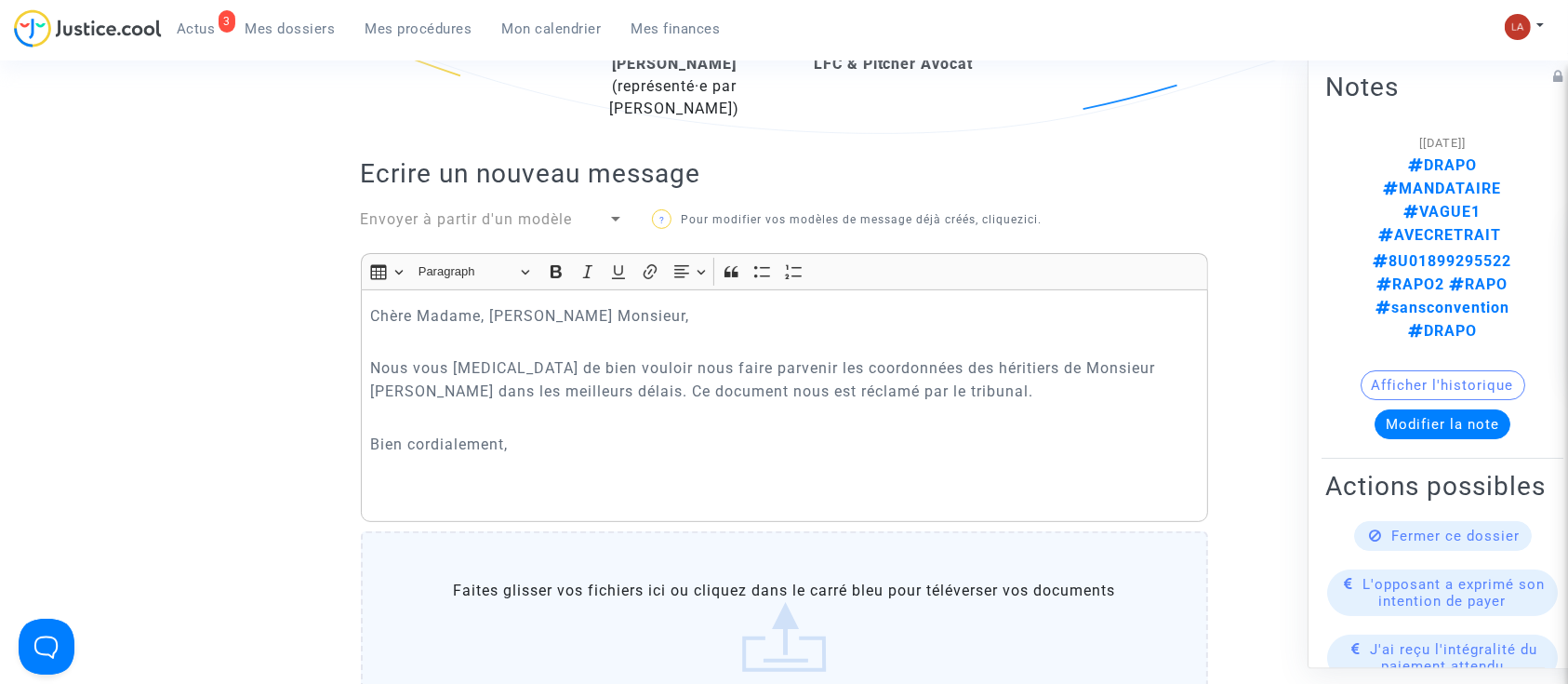
click at [462, 467] on p "Rich Text Editor, main" at bounding box center [784, 470] width 828 height 23
click at [602, 213] on div "Envoyer à partir d'un modèle" at bounding box center [484, 218] width 247 height 22
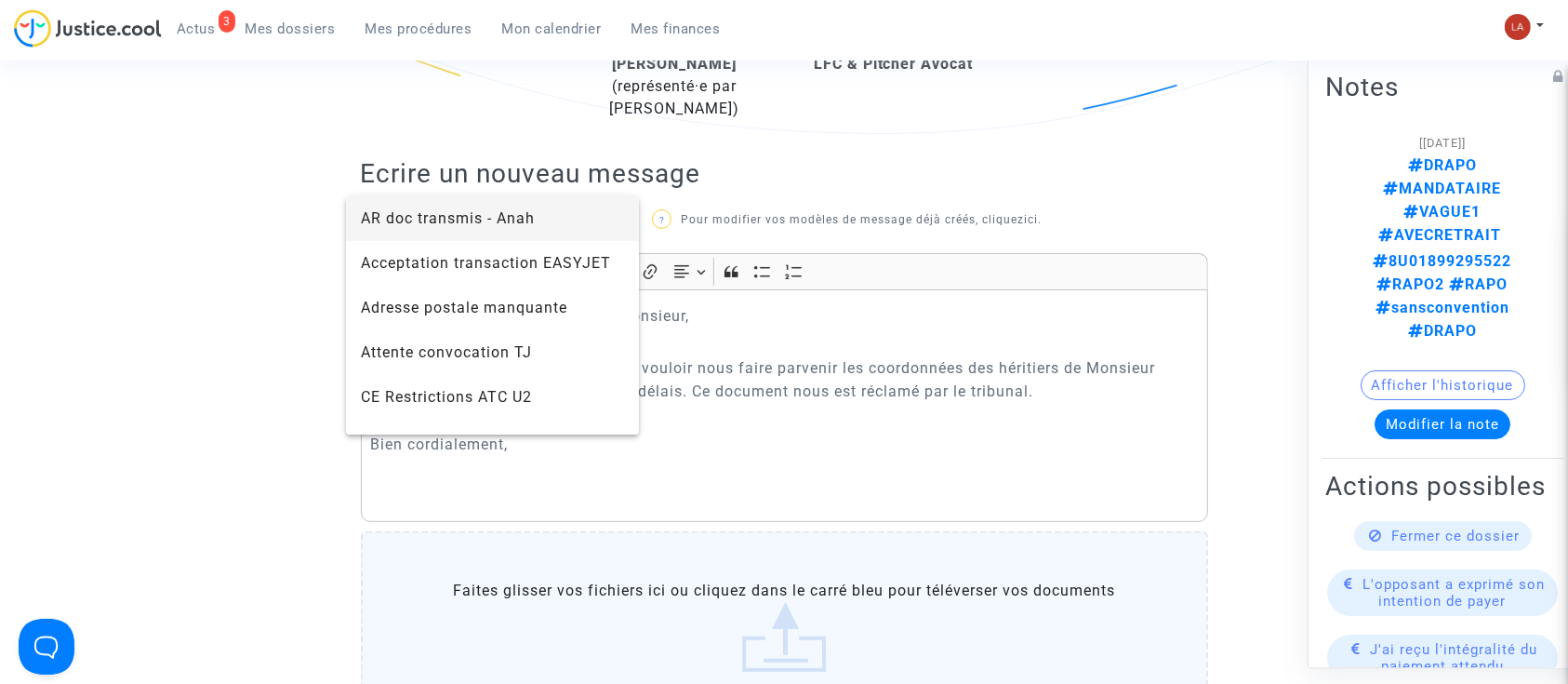
click at [774, 454] on div at bounding box center [784, 342] width 1568 height 684
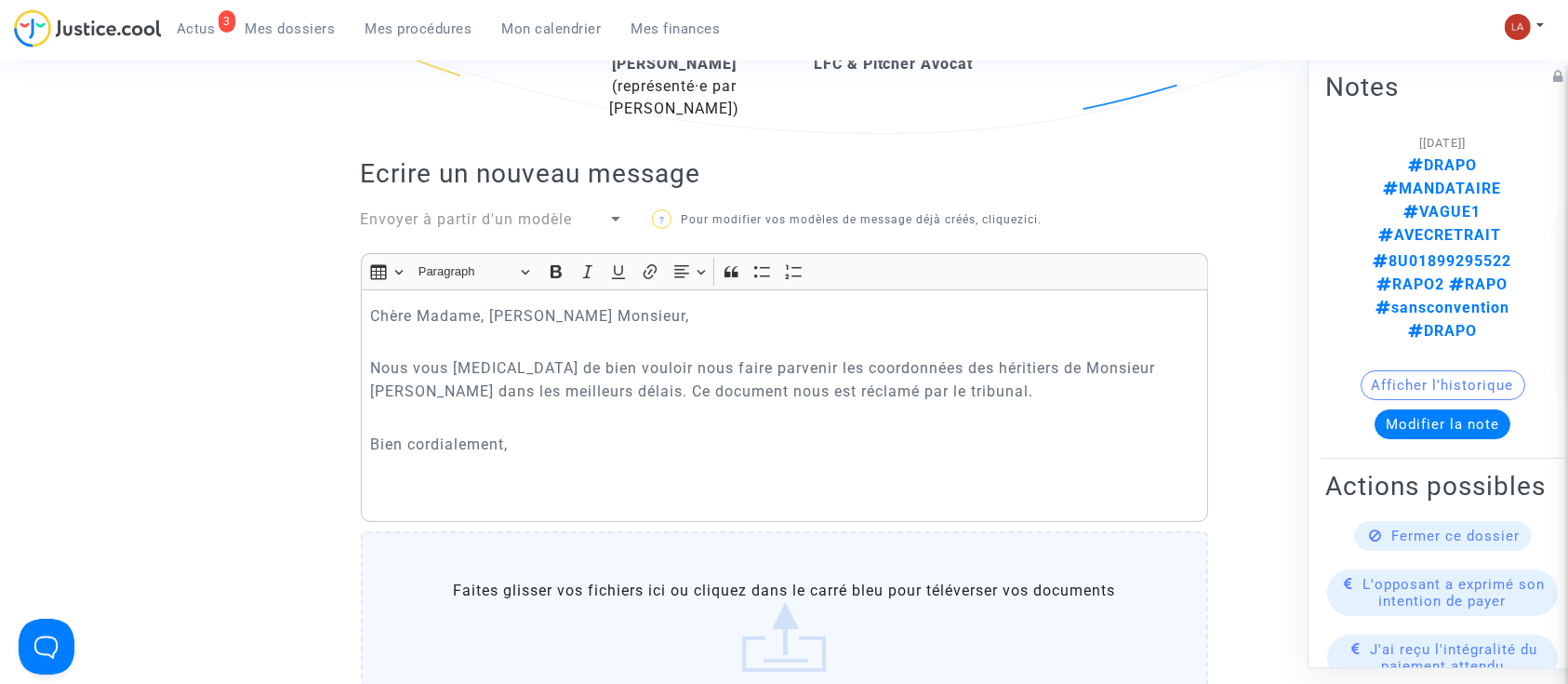
click at [644, 447] on p "Bien cordialement," at bounding box center [784, 445] width 828 height 23
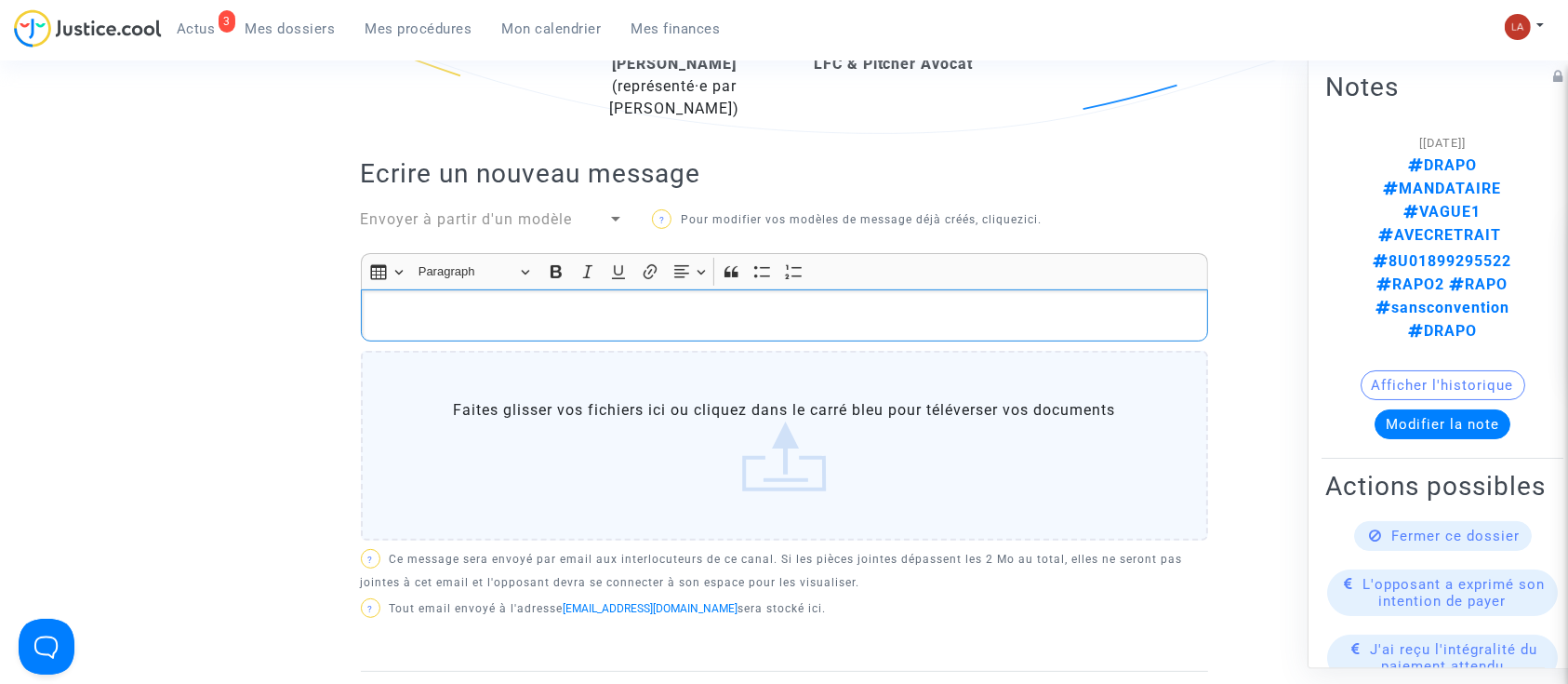
click at [474, 236] on div "DEMANDEUR [PERSON_NAME] (représenté·e par [PERSON_NAME]) AVOCAT DU DEMANDEUR LF…" at bounding box center [784, 351] width 847 height 641
click at [459, 223] on span "Envoyer à partir d'un modèle" at bounding box center [466, 218] width 212 height 18
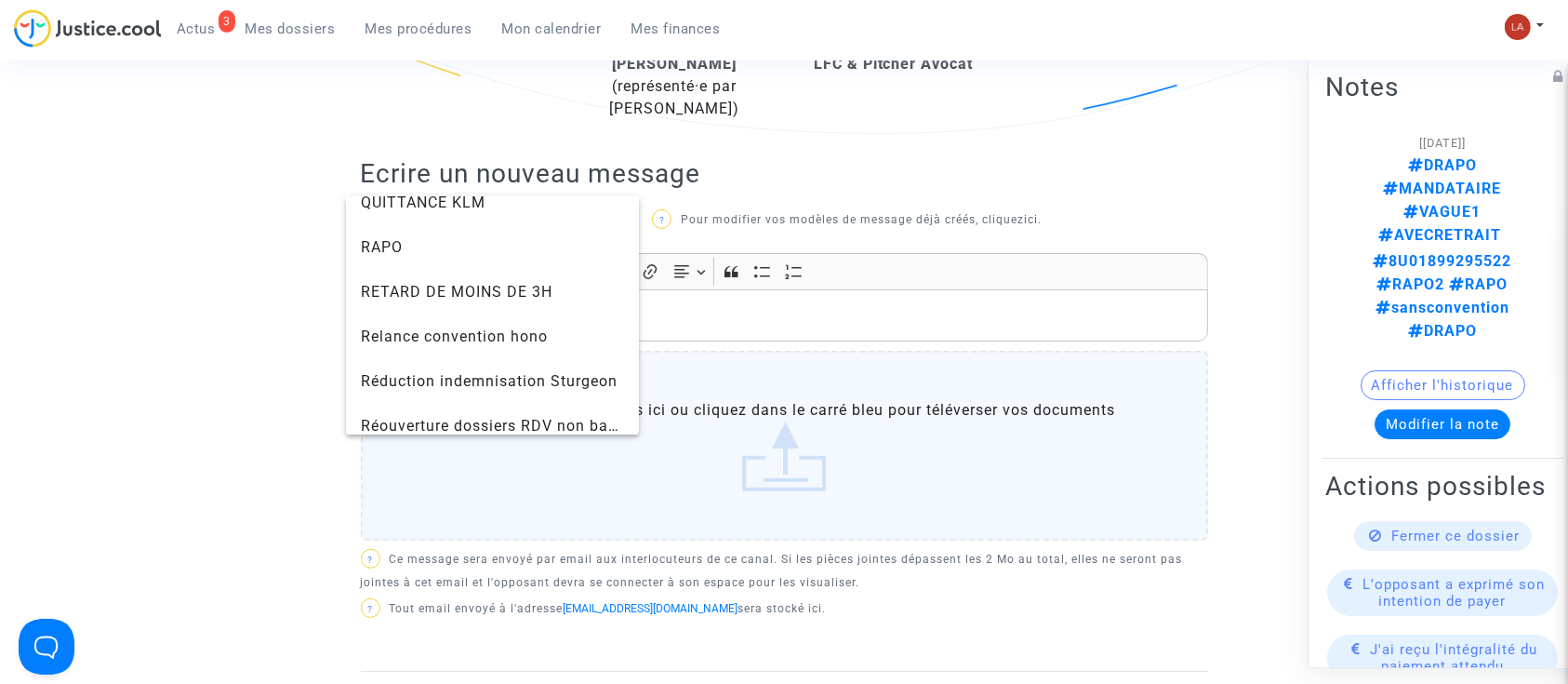
scroll to position [1682, 0]
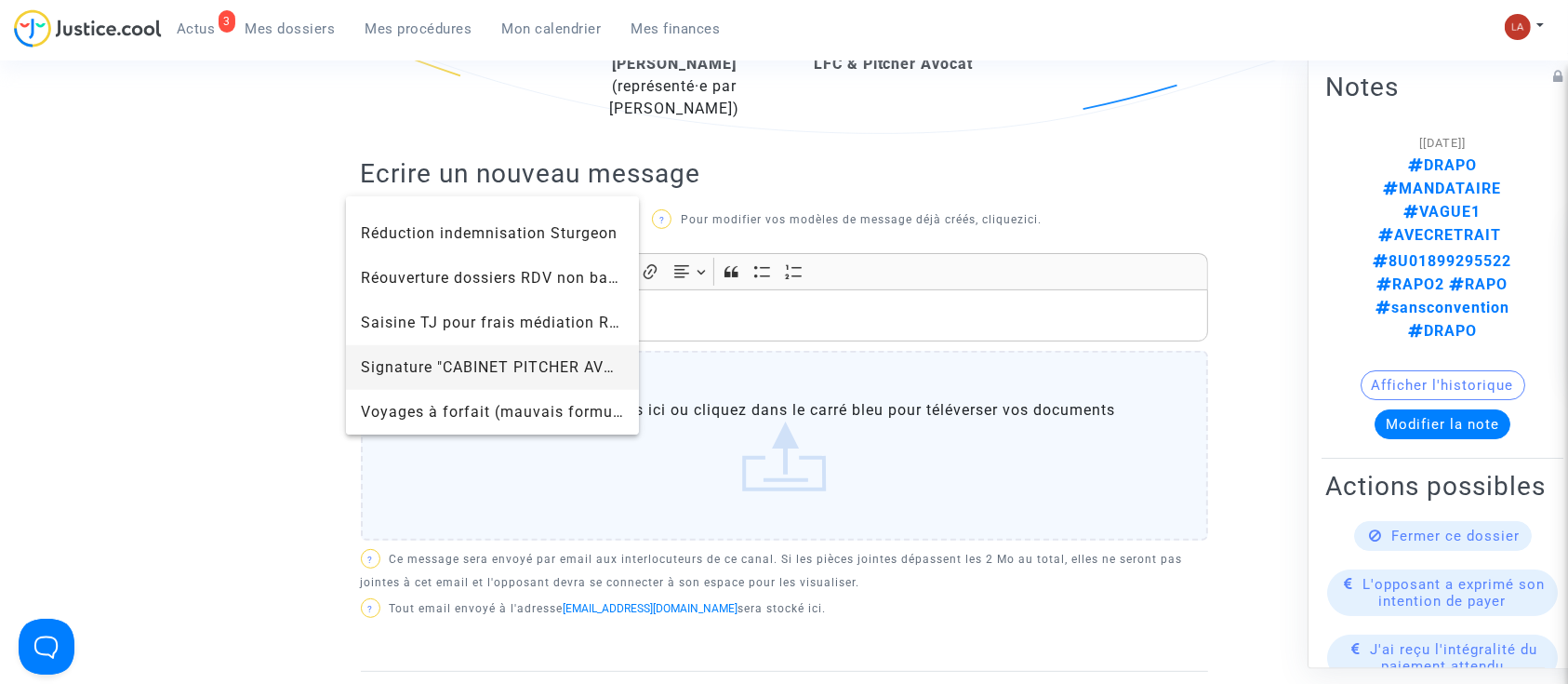
click at [410, 361] on span "Signature "CABINET PITCHER AVOCAT"" at bounding box center [505, 366] width 289 height 18
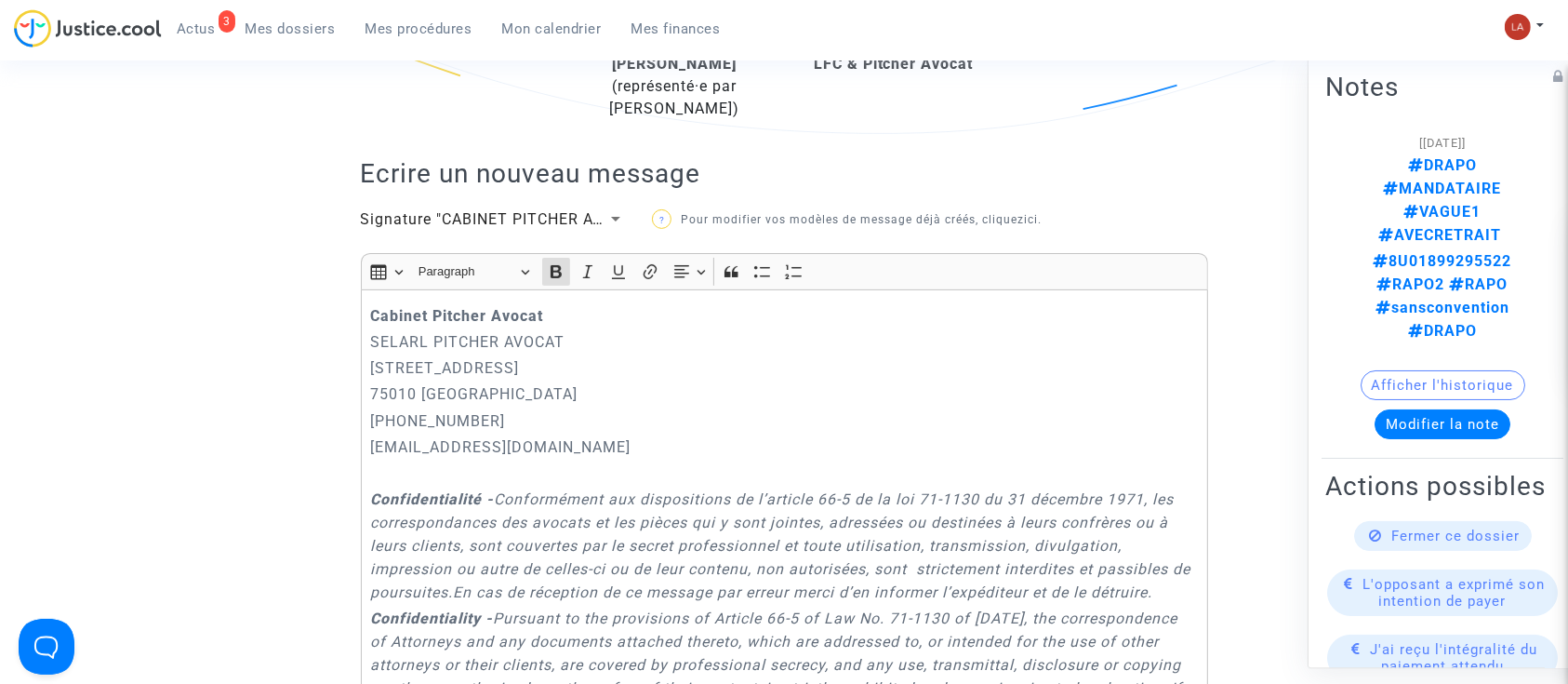
click at [375, 319] on strong "Cabinet Pitcher Avocat" at bounding box center [456, 316] width 173 height 18
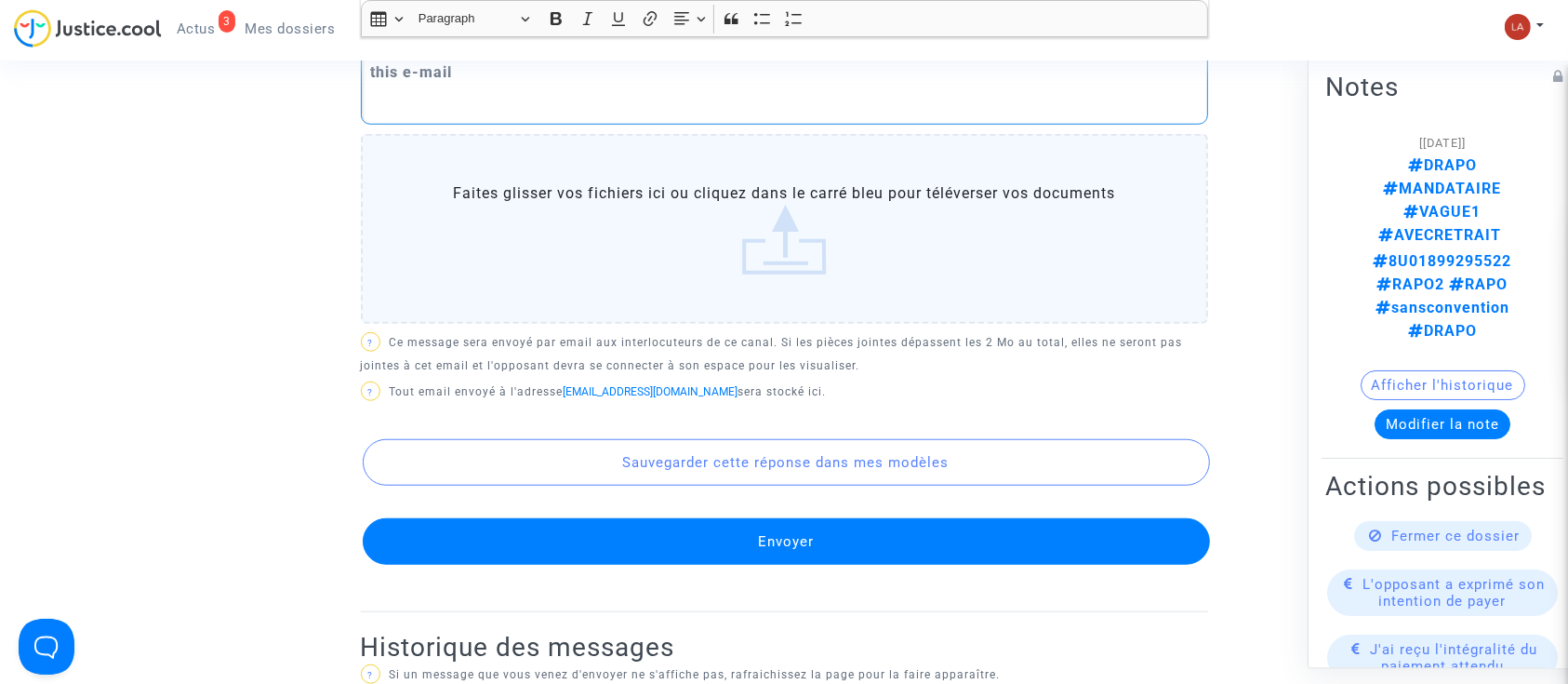
scroll to position [1445, 0]
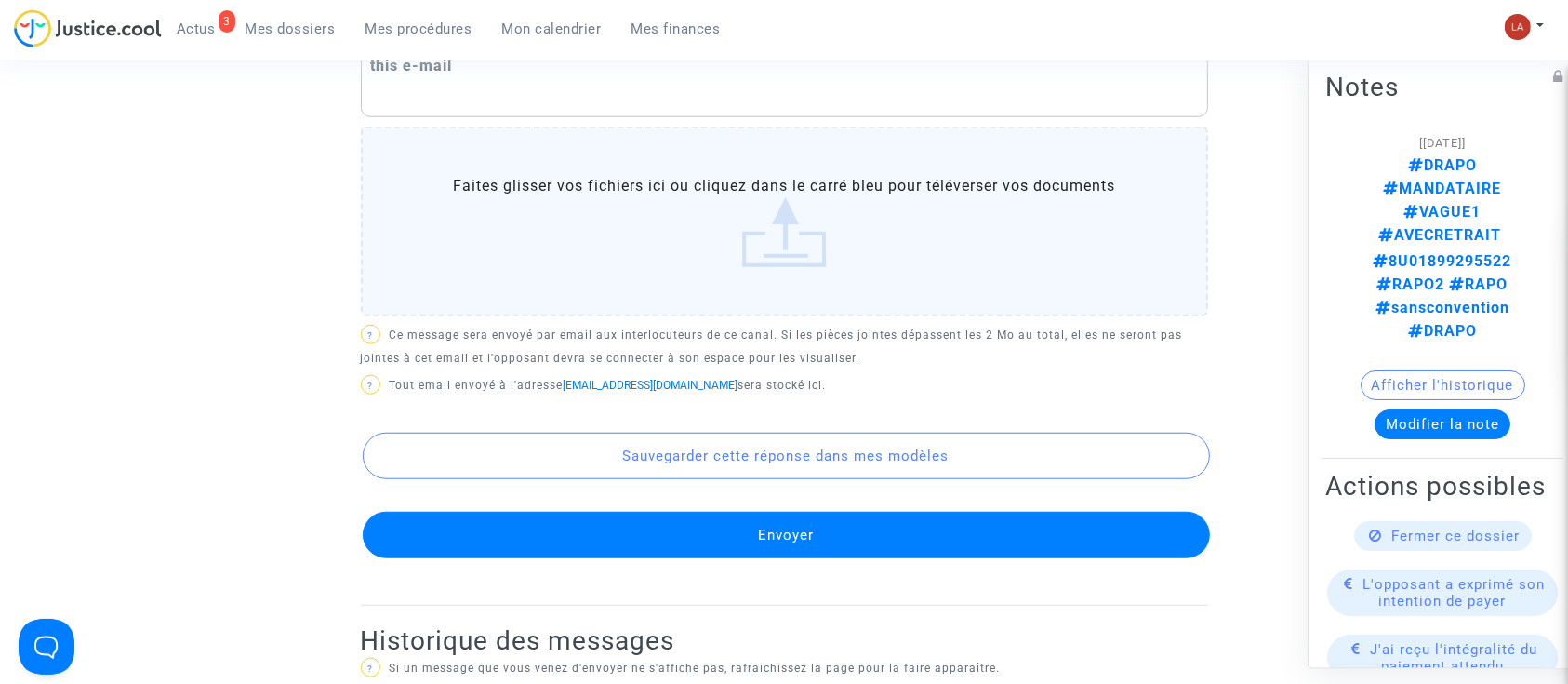
click at [774, 558] on button "Envoyer" at bounding box center [786, 534] width 847 height 47
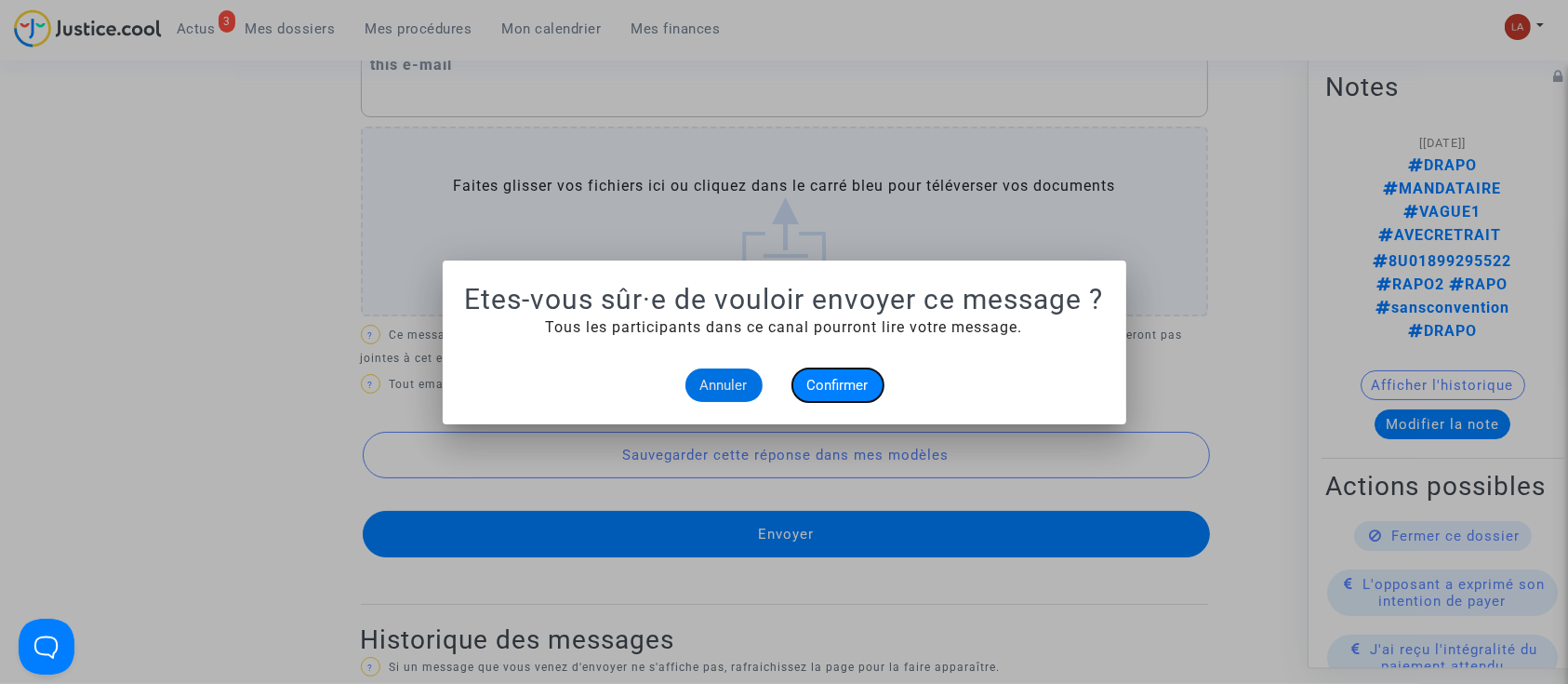
click at [863, 395] on button "Confirmer" at bounding box center [838, 384] width 92 height 33
